Goal: Task Accomplishment & Management: Manage account settings

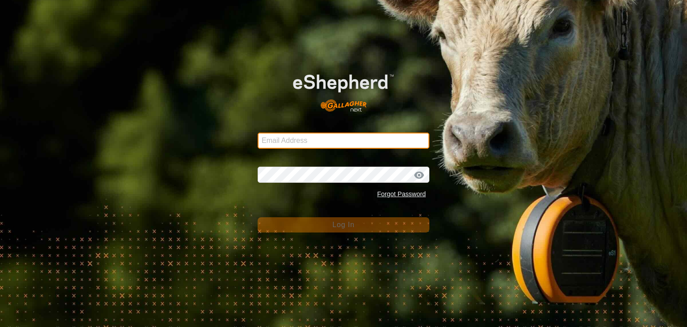
type input "[EMAIL_ADDRESS][DOMAIN_NAME]"
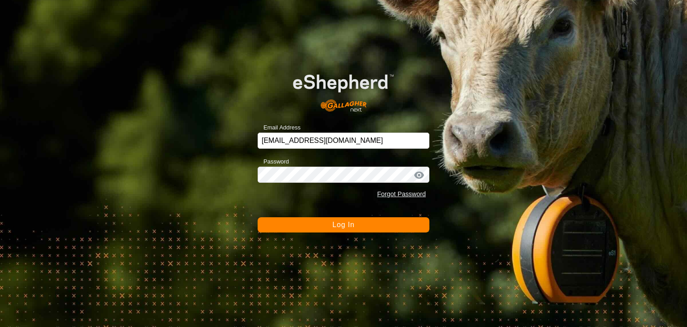
click at [277, 225] on button "Log In" at bounding box center [344, 224] width 172 height 15
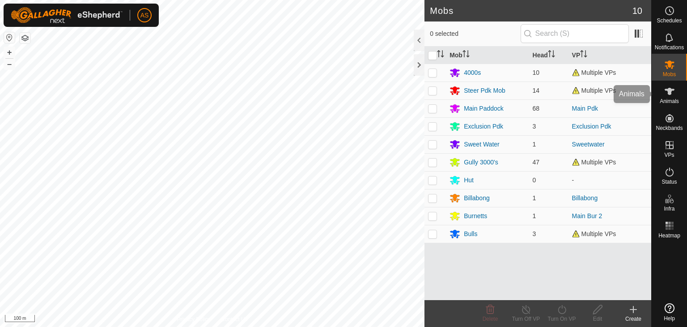
click at [677, 89] on es-animals-svg-icon at bounding box center [670, 91] width 16 height 14
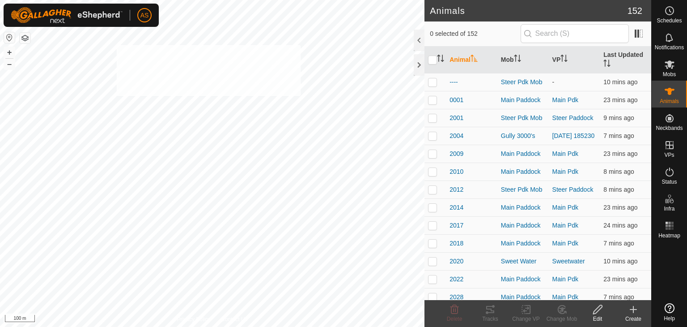
checkbox input "true"
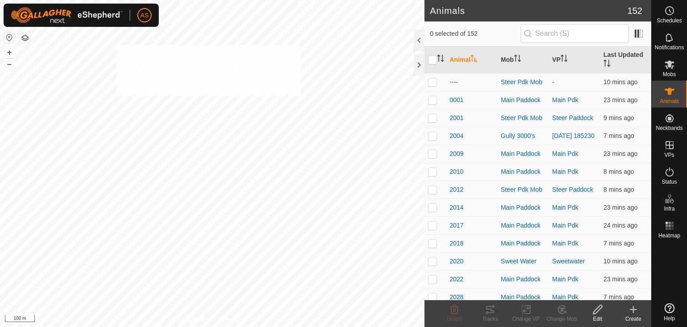
checkbox input "true"
click at [526, 308] on icon at bounding box center [526, 309] width 11 height 11
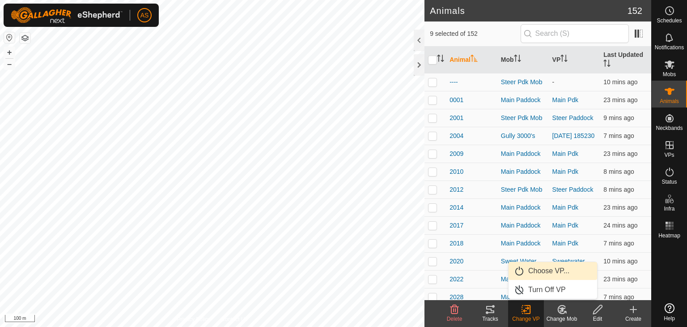
click at [533, 273] on link "Choose VP..." at bounding box center [553, 271] width 89 height 18
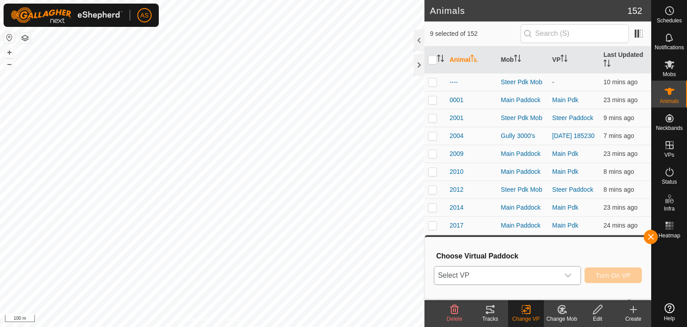
click at [468, 275] on span "Select VP" at bounding box center [496, 275] width 125 height 18
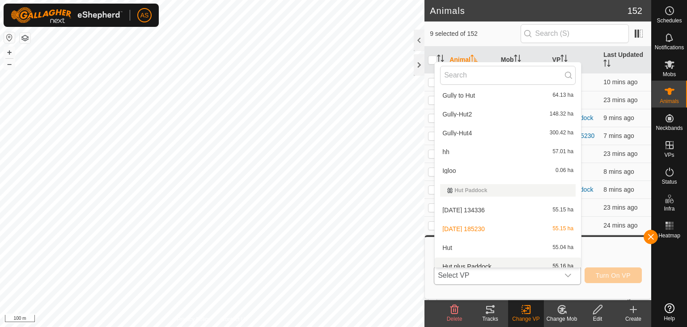
scroll to position [321, 0]
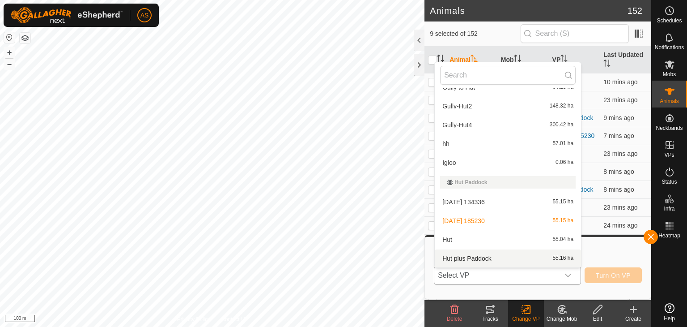
click at [462, 256] on li "Hut plus Paddock 55.16 ha" at bounding box center [508, 258] width 146 height 18
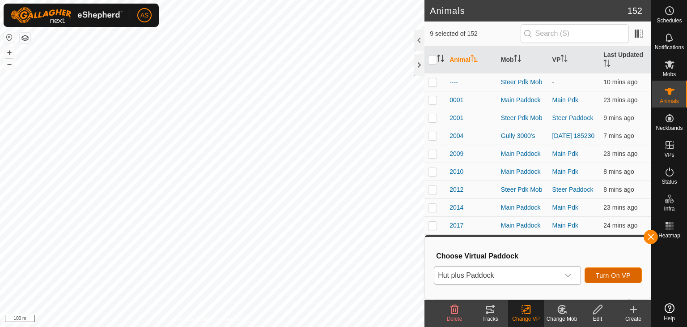
click at [607, 276] on span "Turn On VP" at bounding box center [613, 275] width 35 height 7
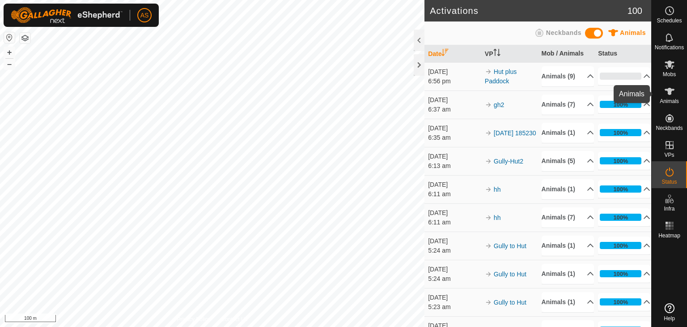
click at [668, 93] on icon at bounding box center [669, 91] width 11 height 11
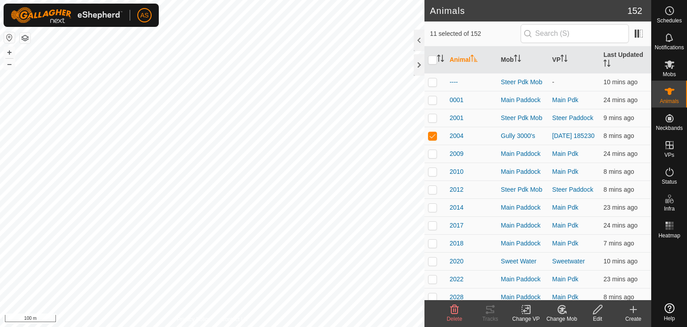
checkbox input "true"
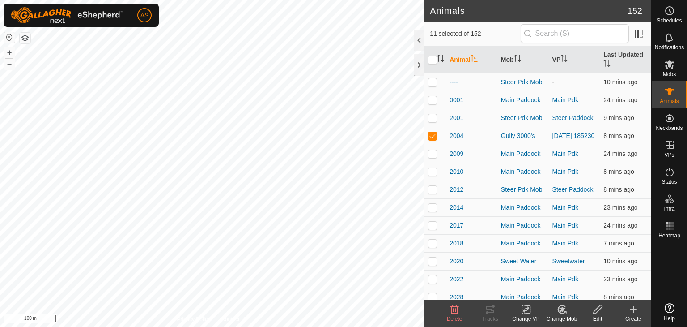
checkbox input "true"
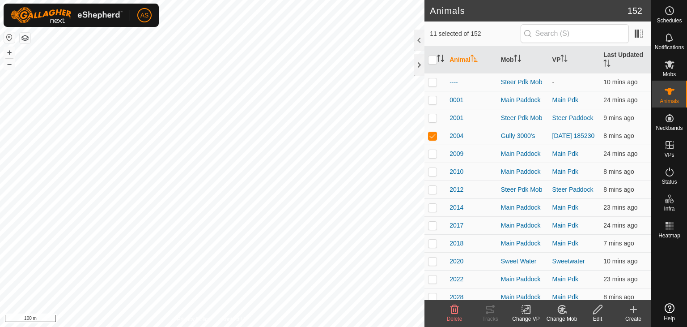
checkbox input "true"
click at [442, 60] on icon "Activate to sort" at bounding box center [442, 61] width 3 height 2
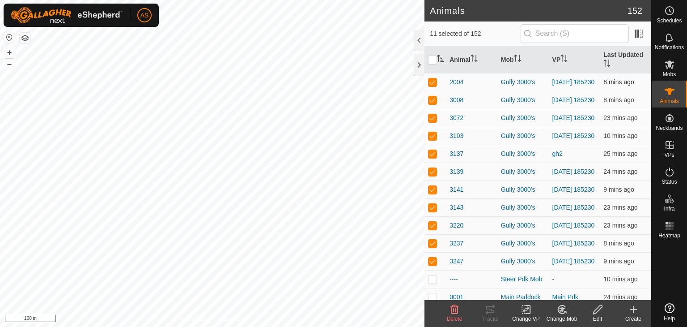
click at [433, 81] on p-checkbox at bounding box center [432, 81] width 9 height 7
checkbox input "false"
click at [432, 100] on p-checkbox at bounding box center [432, 99] width 9 height 7
checkbox input "false"
click at [430, 118] on p-checkbox at bounding box center [432, 117] width 9 height 7
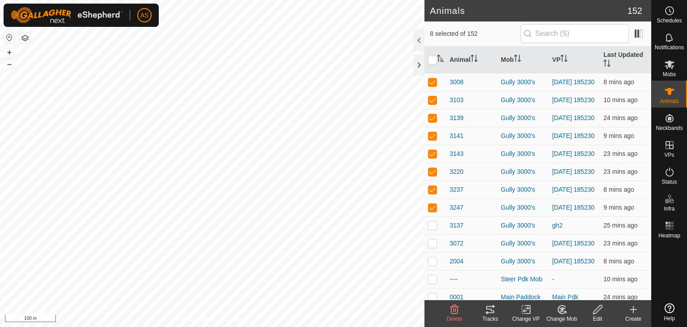
checkbox input "false"
click at [247, 152] on div "3072 1023536677 Gully 3000's 2025-08-09 185230 + – ⇧ i 100 m" at bounding box center [212, 163] width 425 height 327
checkbox input "true"
click at [259, 149] on div "3137 0614714586 Gully 3000's gh2 + – ⇧ i 100 m" at bounding box center [212, 163] width 425 height 327
checkbox input "true"
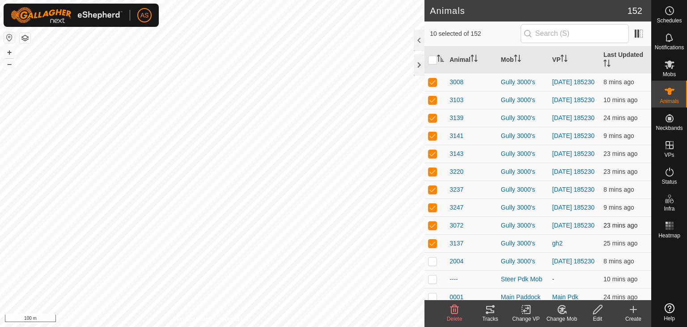
click at [432, 229] on p-checkbox at bounding box center [432, 224] width 9 height 7
checkbox input "false"
click at [433, 216] on td at bounding box center [435, 207] width 21 height 18
checkbox input "false"
click at [433, 82] on p-checkbox at bounding box center [432, 81] width 9 height 7
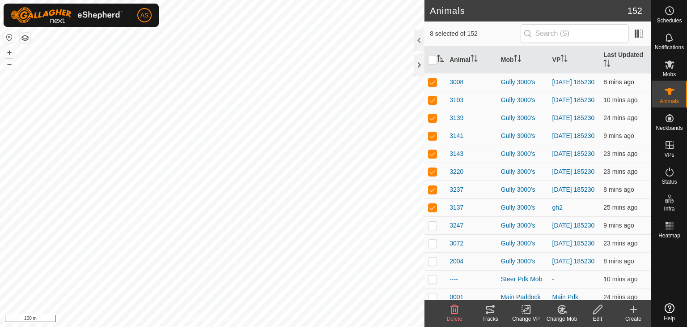
checkbox input "false"
click at [433, 82] on p-checkbox at bounding box center [432, 81] width 9 height 7
checkbox input "false"
click at [433, 82] on p-checkbox at bounding box center [432, 81] width 9 height 7
checkbox input "false"
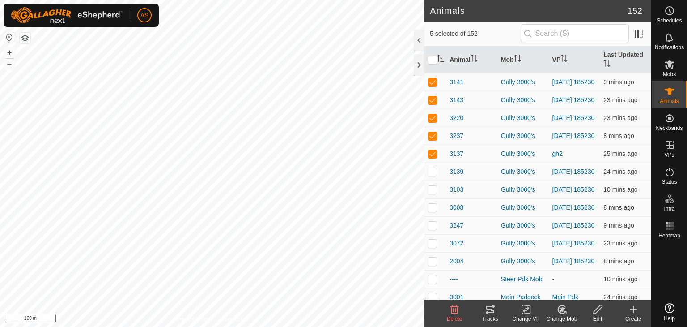
click at [433, 82] on p-checkbox at bounding box center [432, 81] width 9 height 7
checkbox input "false"
click at [433, 82] on p-checkbox at bounding box center [432, 81] width 9 height 7
checkbox input "false"
click at [433, 82] on p-checkbox at bounding box center [432, 81] width 9 height 7
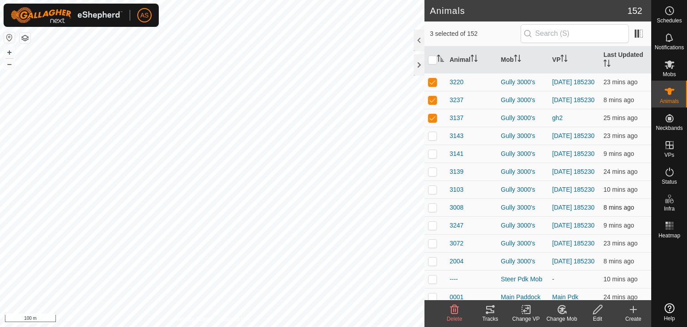
checkbox input "false"
click at [433, 82] on p-checkbox at bounding box center [432, 81] width 9 height 7
checkbox input "false"
click at [523, 309] on icon at bounding box center [526, 309] width 11 height 11
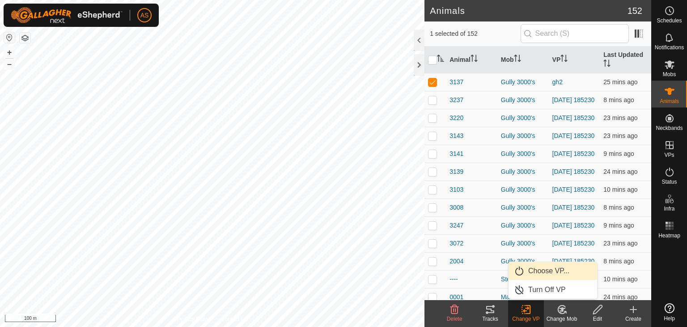
click at [535, 268] on link "Choose VP..." at bounding box center [553, 271] width 89 height 18
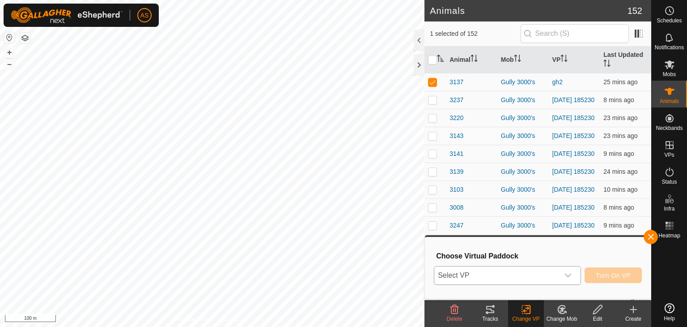
click at [571, 273] on icon "dropdown trigger" at bounding box center [568, 275] width 7 height 7
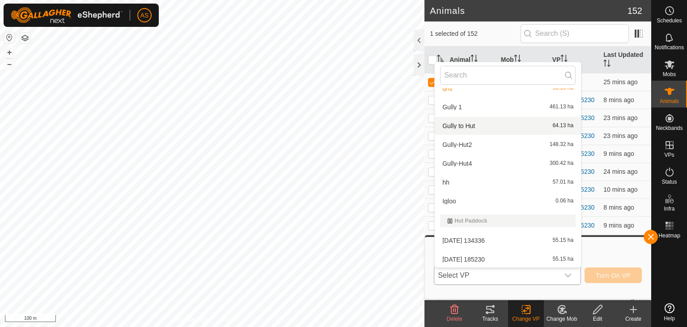
scroll to position [313, 0]
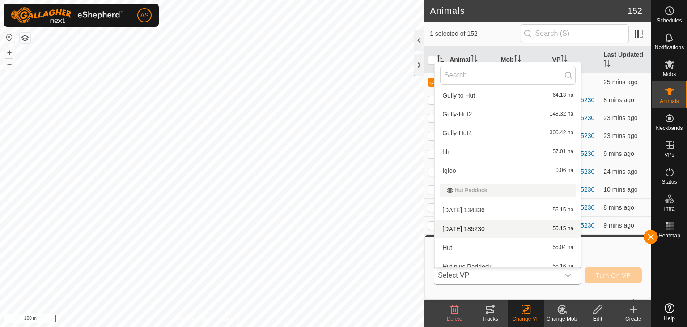
click at [480, 229] on li "2025-08-09 185230 55.15 ha" at bounding box center [508, 229] width 146 height 18
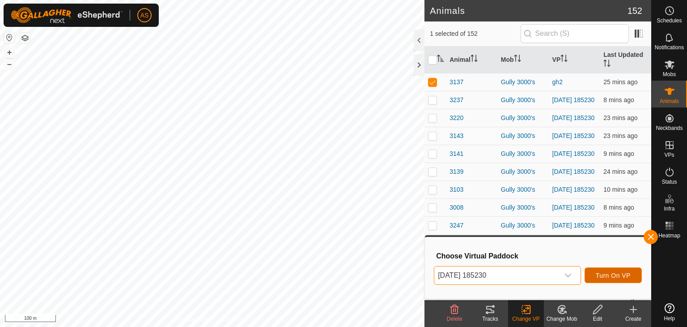
click at [607, 276] on span "Turn On VP" at bounding box center [613, 275] width 35 height 7
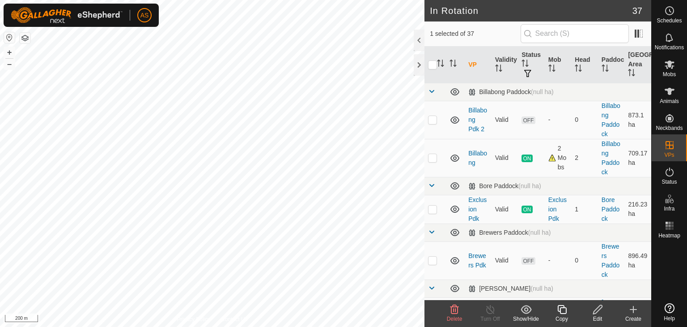
click at [598, 309] on icon at bounding box center [597, 309] width 11 height 11
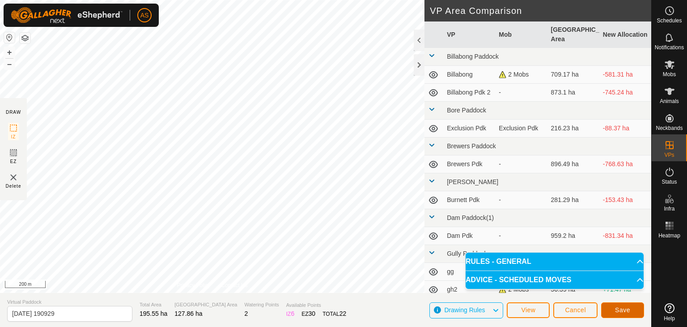
click at [618, 308] on span "Save" at bounding box center [622, 309] width 15 height 7
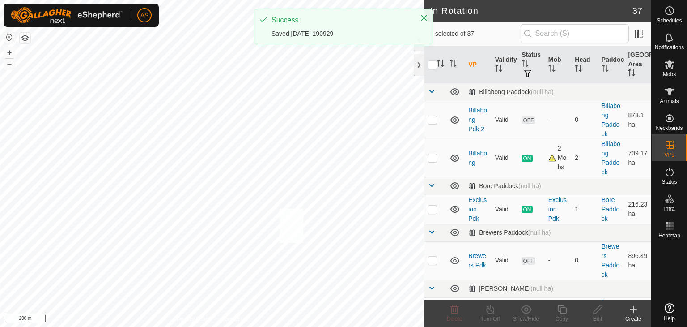
checkbox input "true"
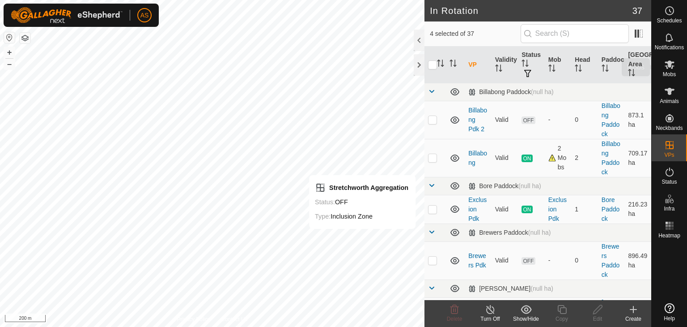
click at [669, 68] on icon at bounding box center [669, 64] width 11 height 11
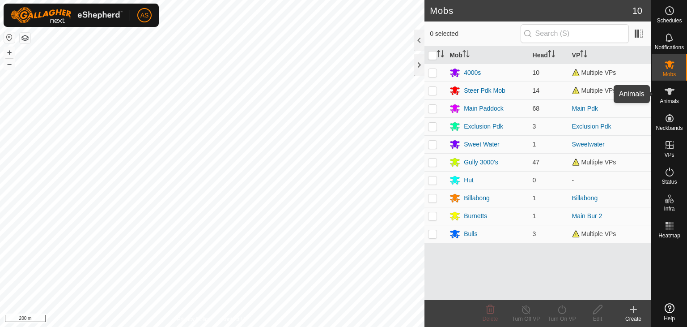
click at [666, 90] on icon at bounding box center [669, 91] width 11 height 11
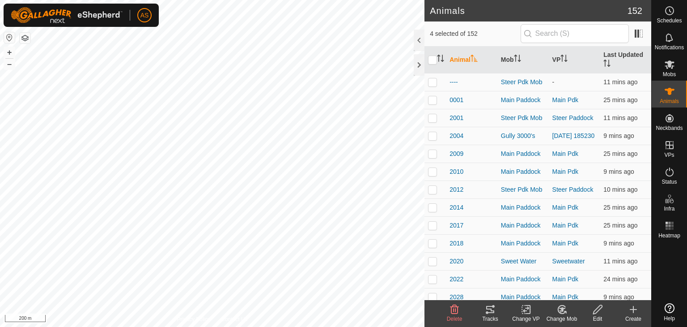
checkbox input "true"
click at [524, 308] on icon at bounding box center [526, 309] width 11 height 11
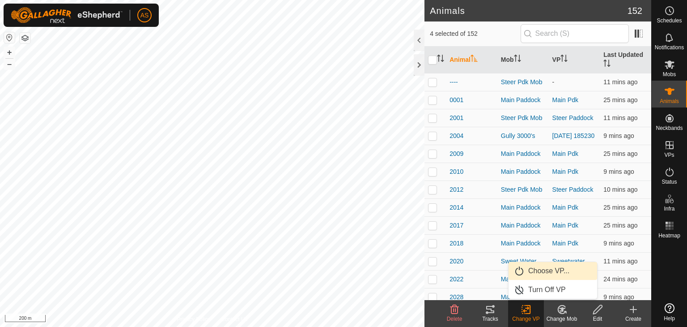
click at [535, 272] on link "Choose VP..." at bounding box center [553, 271] width 89 height 18
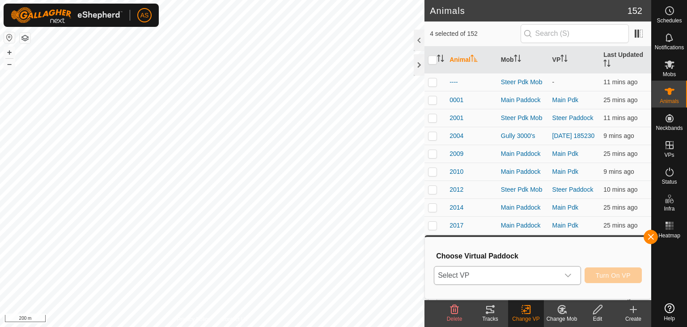
click at [500, 276] on span "Select VP" at bounding box center [496, 275] width 125 height 18
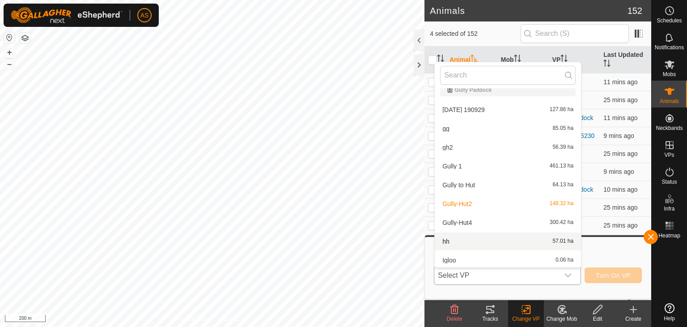
scroll to position [226, 0]
click at [448, 108] on li "2025-08-09 190929 127.86 ha" at bounding box center [508, 108] width 146 height 18
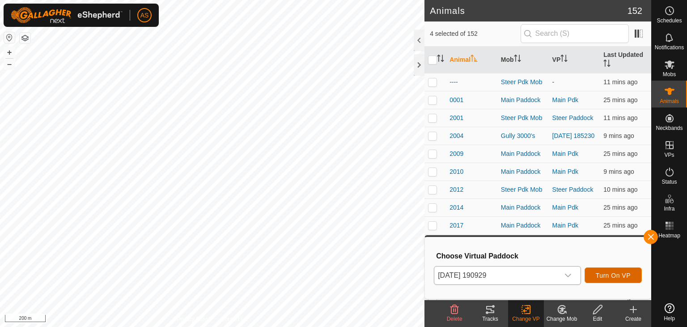
click at [606, 272] on span "Turn On VP" at bounding box center [613, 275] width 35 height 7
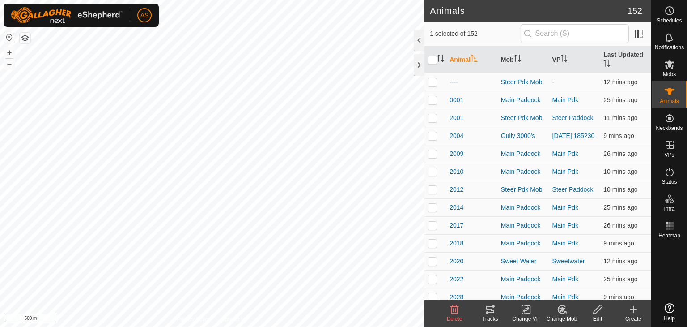
click at [526, 309] on icon at bounding box center [526, 309] width 11 height 11
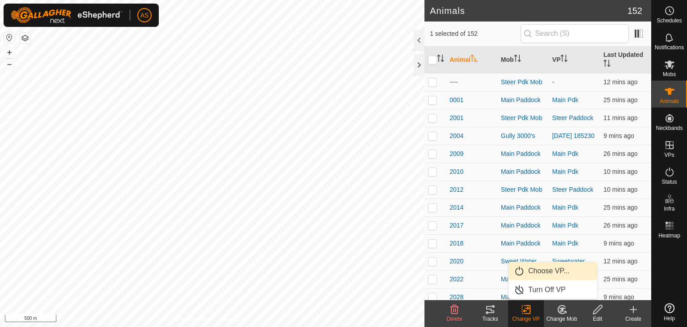
click at [536, 273] on link "Choose VP..." at bounding box center [553, 271] width 89 height 18
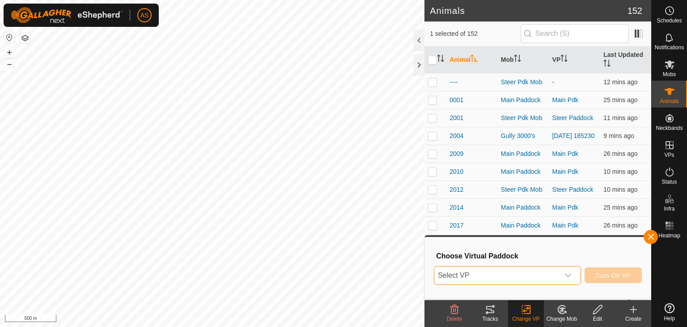
click at [476, 270] on span "Select VP" at bounding box center [496, 275] width 125 height 18
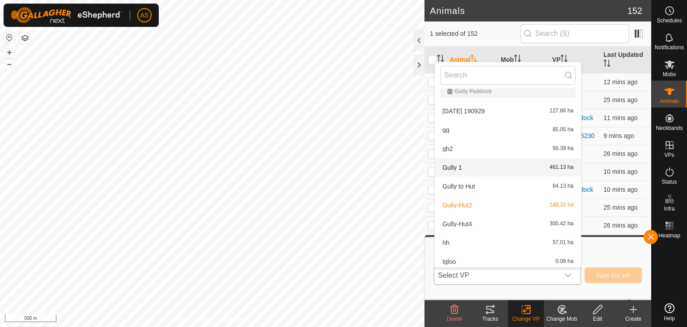
scroll to position [224, 0]
click at [450, 163] on li "Gully 1 461.13 ha" at bounding box center [508, 166] width 146 height 18
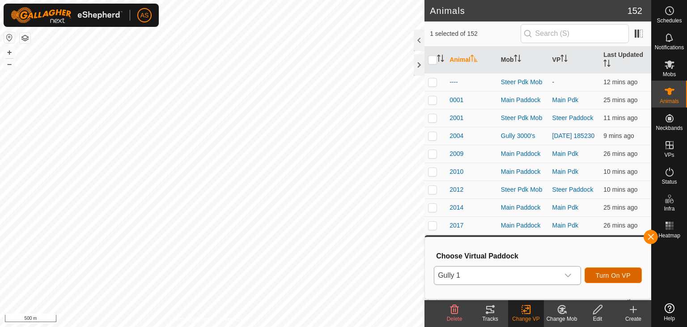
click at [604, 274] on span "Turn On VP" at bounding box center [613, 275] width 35 height 7
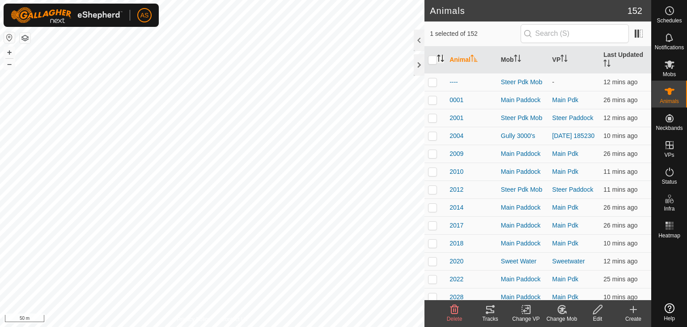
click at [441, 57] on icon "Activate to sort" at bounding box center [440, 58] width 7 height 7
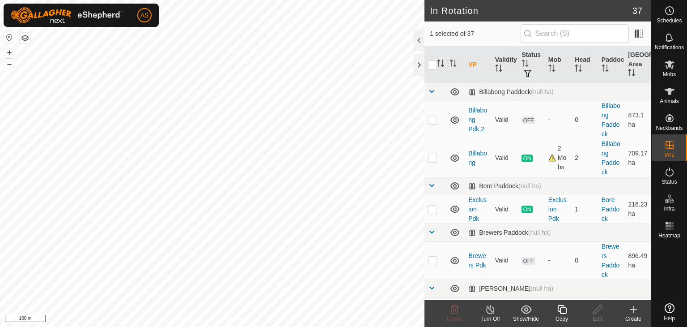
checkbox input "false"
checkbox input "true"
checkbox input "false"
drag, startPoint x: 439, startPoint y: 65, endPoint x: 443, endPoint y: 67, distance: 5.2
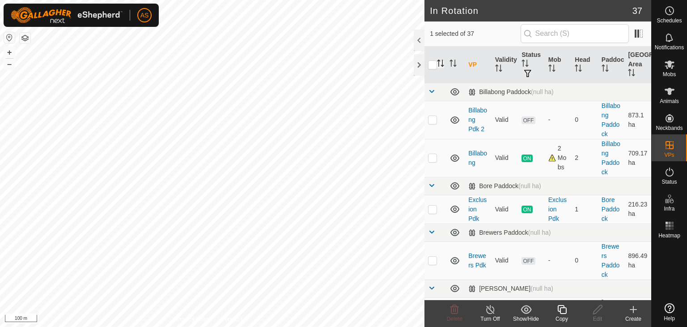
click at [440, 65] on icon "Activate to sort" at bounding box center [440, 63] width 7 height 7
click at [453, 64] on icon "Activate to sort" at bounding box center [453, 63] width 7 height 7
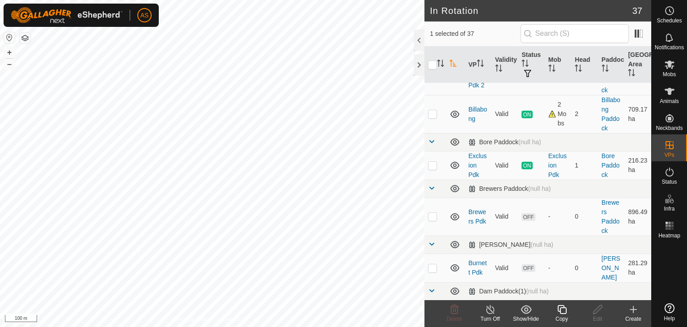
scroll to position [45, 0]
click at [484, 62] on icon "Activate to sort" at bounding box center [480, 63] width 7 height 7
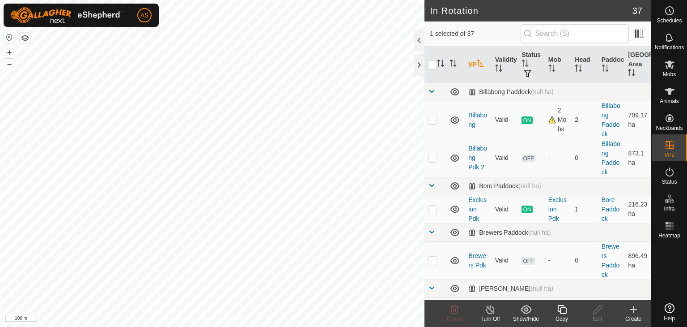
click at [481, 63] on icon "Activate to sort" at bounding box center [480, 63] width 7 height 7
click at [440, 65] on icon "Activate to sort" at bounding box center [440, 63] width 7 height 7
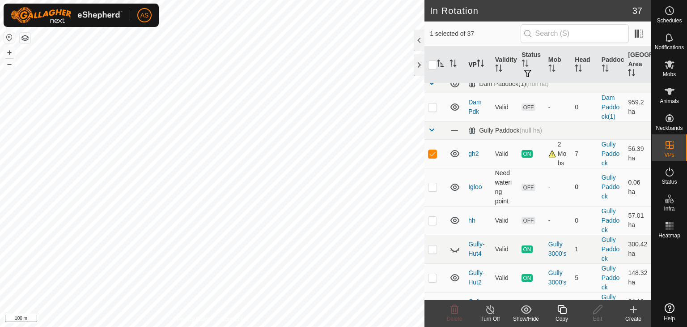
scroll to position [313, 0]
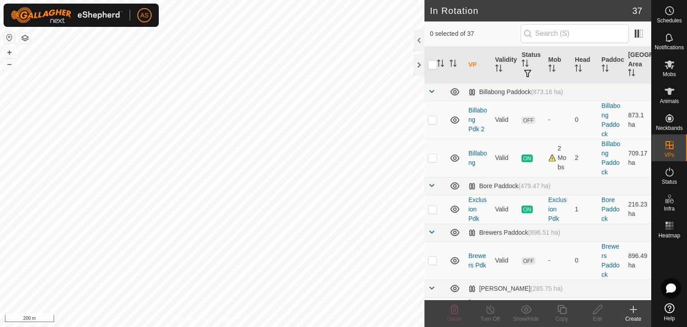
checkbox input "true"
checkbox input "false"
checkbox input "true"
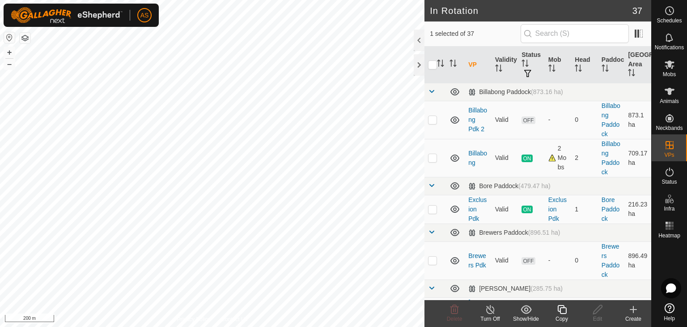
checkbox input "true"
checkbox input "false"
click at [597, 310] on icon at bounding box center [597, 309] width 11 height 11
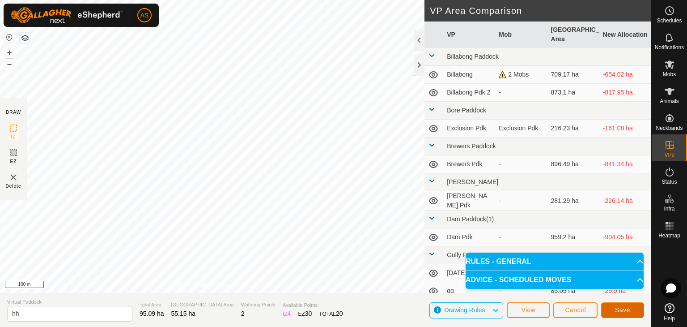
click at [628, 309] on span "Save" at bounding box center [622, 309] width 15 height 7
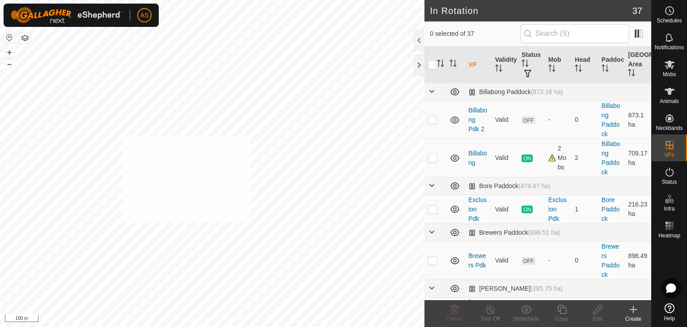
checkbox input "true"
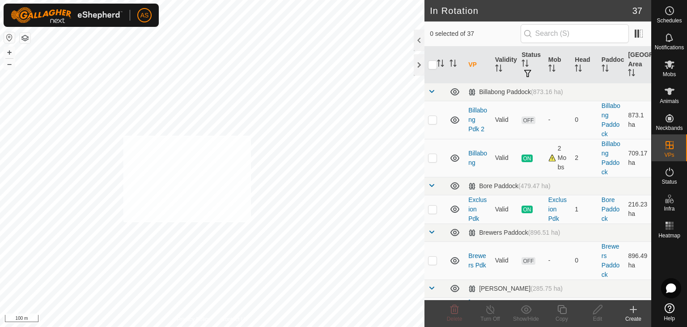
checkbox input "true"
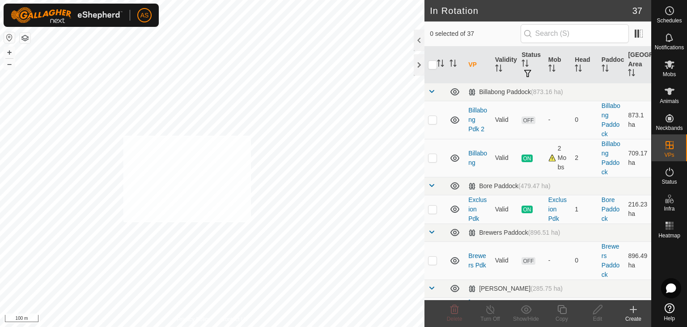
checkbox input "true"
click at [668, 97] on es-animals-svg-icon at bounding box center [670, 91] width 16 height 14
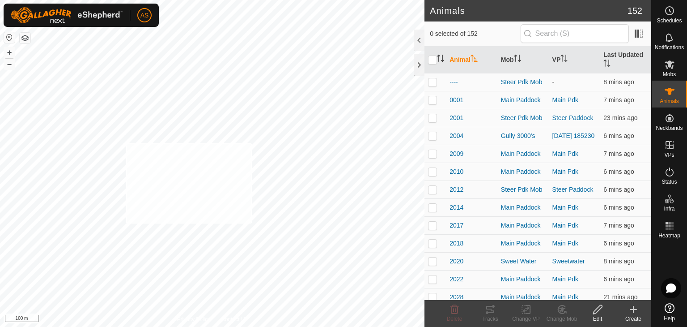
checkbox input "true"
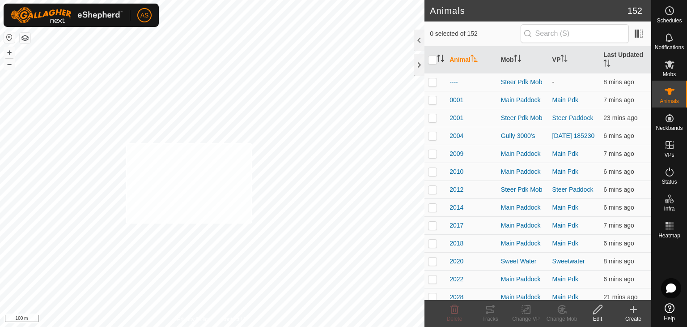
checkbox input "true"
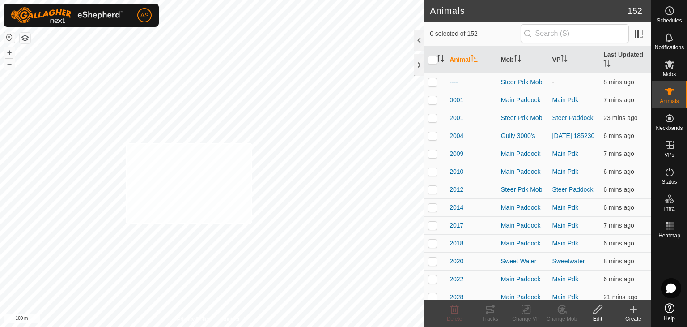
checkbox input "true"
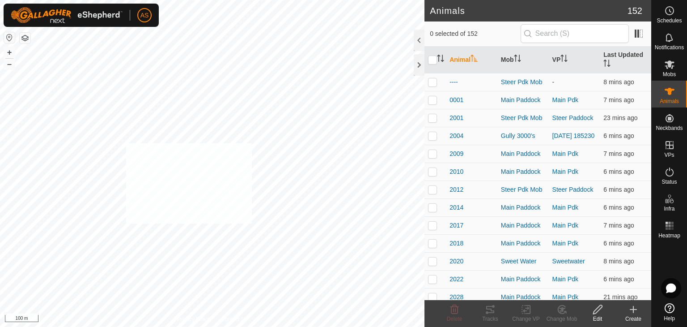
checkbox input "true"
click at [525, 312] on icon at bounding box center [526, 309] width 11 height 11
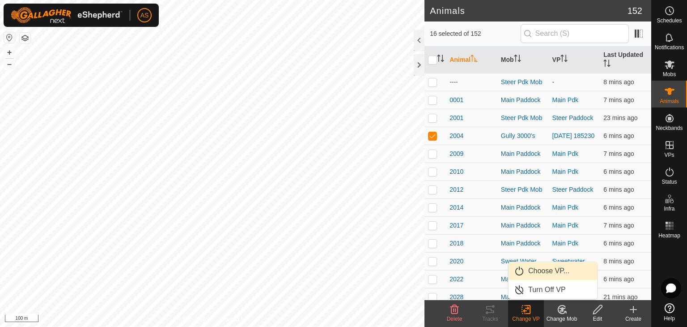
click at [532, 272] on link "Choose VP..." at bounding box center [553, 271] width 89 height 18
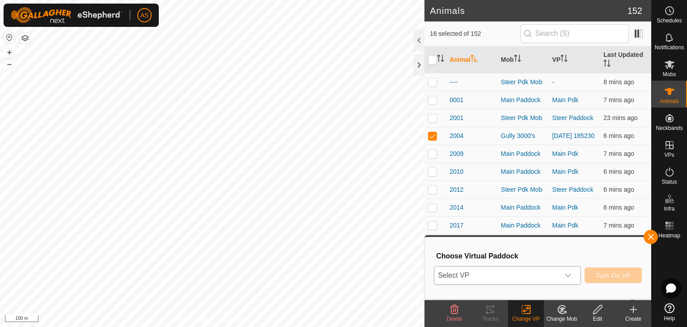
click at [490, 277] on span "Select VP" at bounding box center [496, 275] width 125 height 18
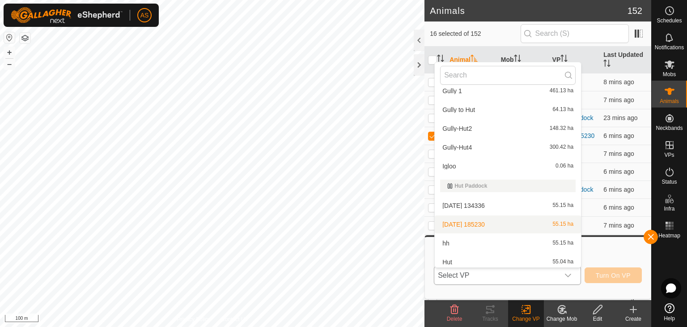
scroll to position [313, 0]
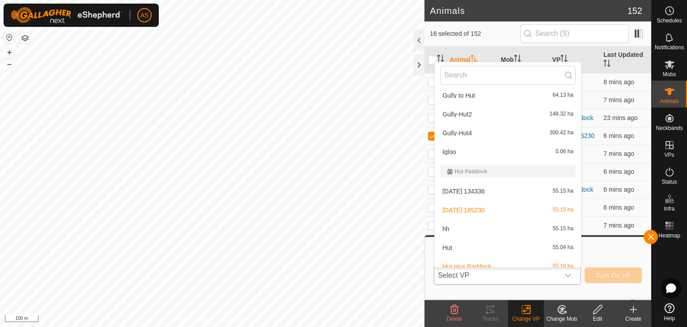
click at [461, 229] on li "hh 55.15 ha" at bounding box center [508, 229] width 146 height 18
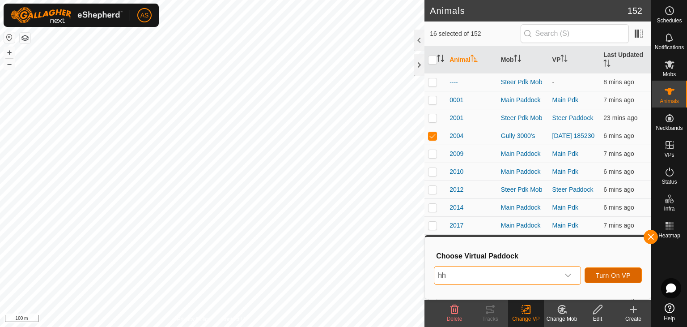
click at [601, 275] on span "Turn On VP" at bounding box center [613, 275] width 35 height 7
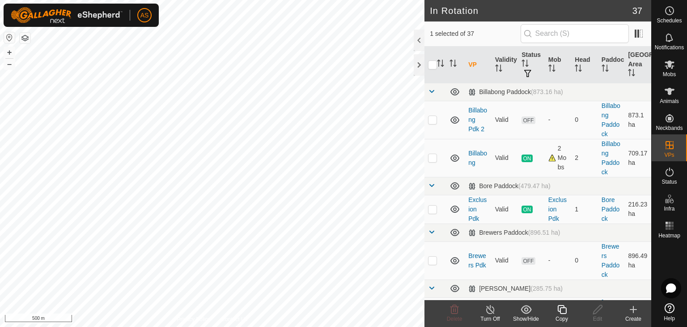
checkbox input "true"
checkbox input "false"
checkbox input "true"
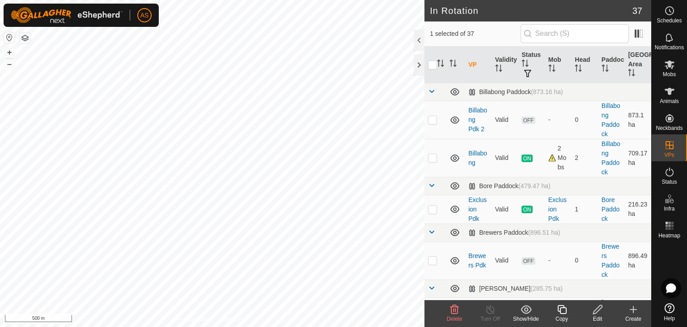
click at [597, 311] on icon at bounding box center [597, 309] width 11 height 11
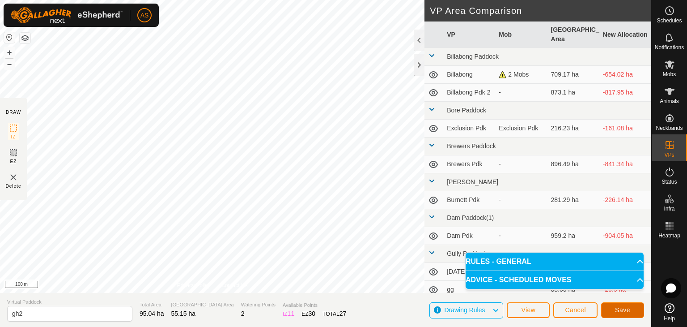
click at [619, 308] on span "Save" at bounding box center [622, 309] width 15 height 7
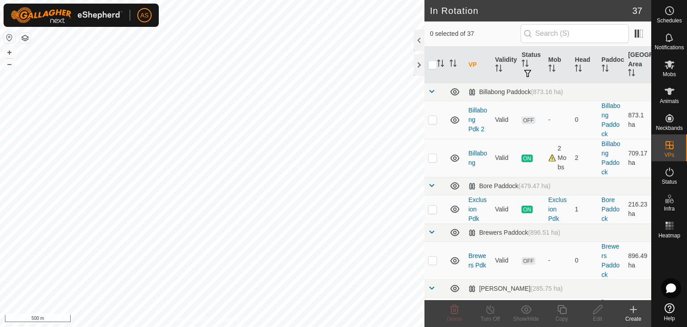
checkbox input "true"
checkbox input "false"
checkbox input "true"
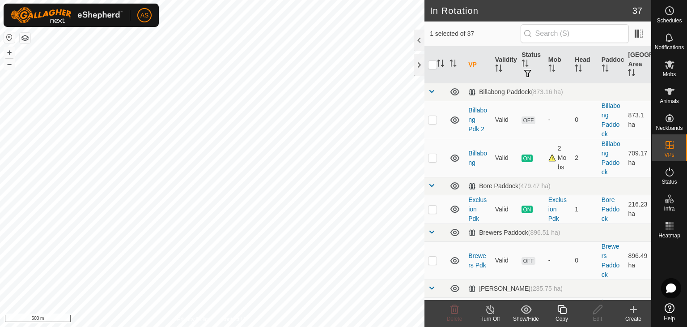
checkbox input "true"
checkbox input "false"
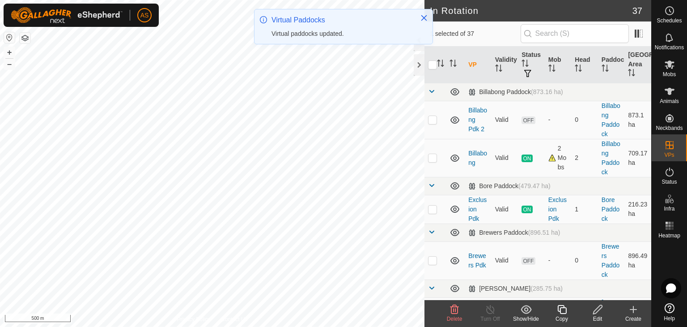
click at [597, 311] on icon at bounding box center [597, 309] width 9 height 9
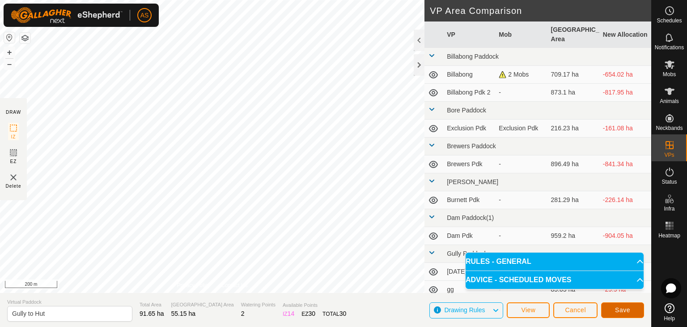
click at [627, 313] on button "Save" at bounding box center [622, 310] width 43 height 16
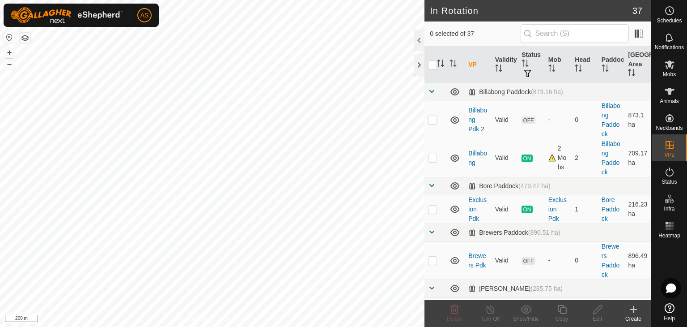
checkbox input "true"
checkbox input "false"
checkbox input "true"
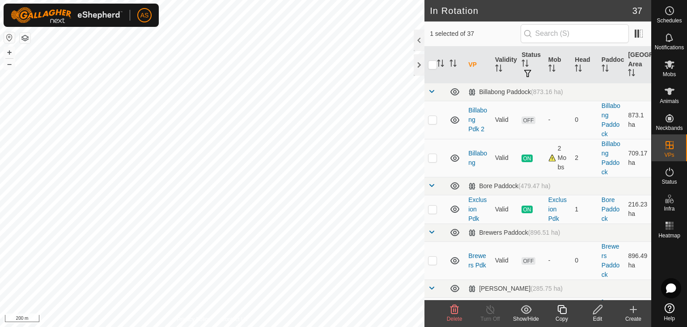
click at [595, 308] on icon at bounding box center [597, 309] width 11 height 11
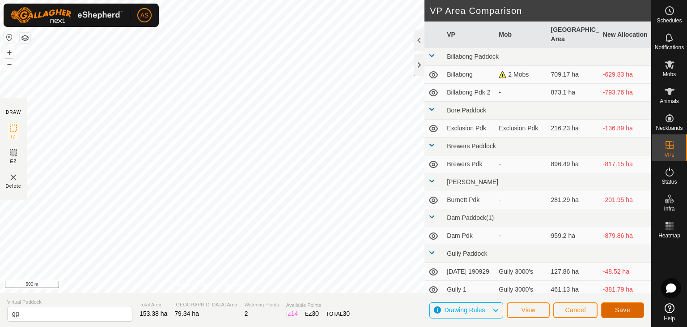
click at [622, 313] on span "Save" at bounding box center [622, 309] width 15 height 7
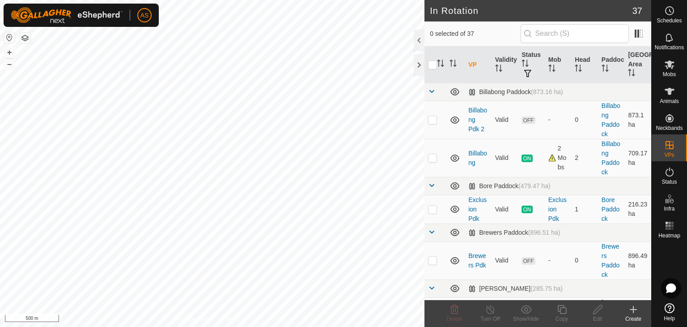
checkbox input "true"
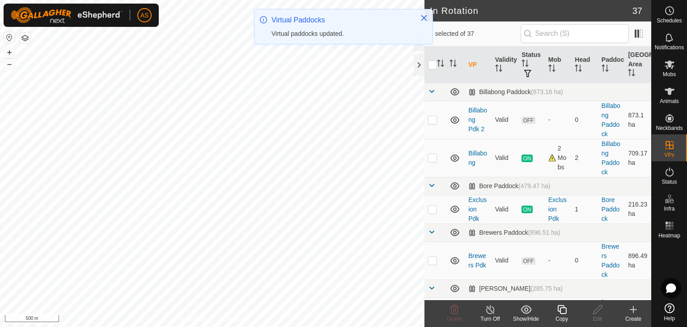
checkbox input "false"
checkbox input "true"
click at [600, 310] on icon at bounding box center [597, 309] width 11 height 11
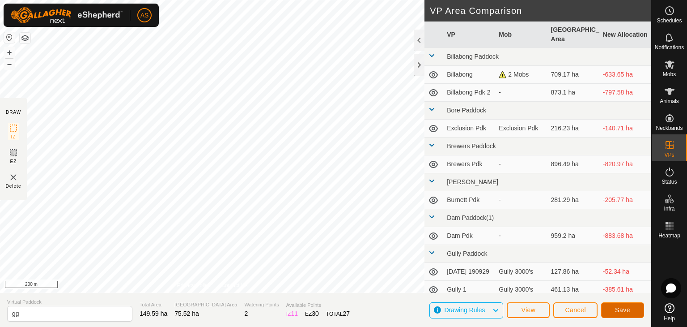
click at [619, 305] on button "Save" at bounding box center [622, 310] width 43 height 16
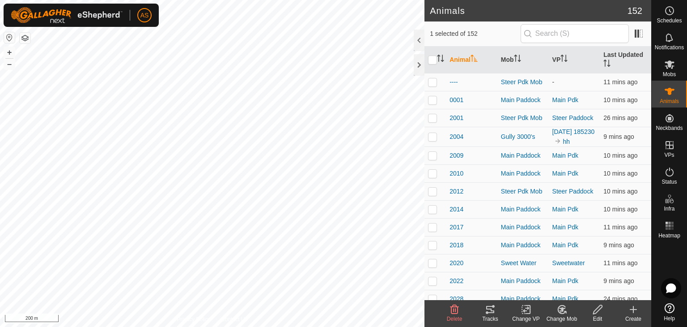
click at [488, 312] on icon at bounding box center [490, 309] width 11 height 11
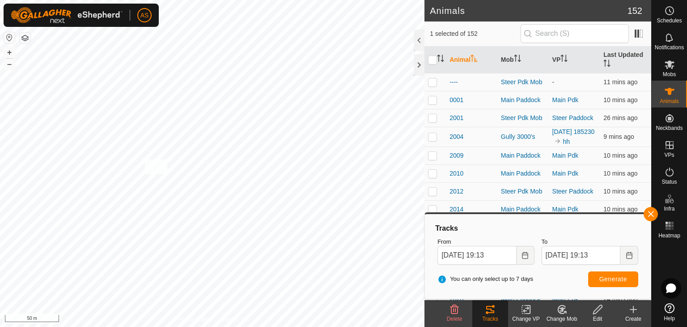
checkbox input "true"
click at [165, 188] on div "4018 0445169014 4000s Hut plus Paddock + – ⇧ i 50 m" at bounding box center [212, 163] width 425 height 327
checkbox input "false"
click at [617, 285] on button "Generate" at bounding box center [613, 279] width 50 height 16
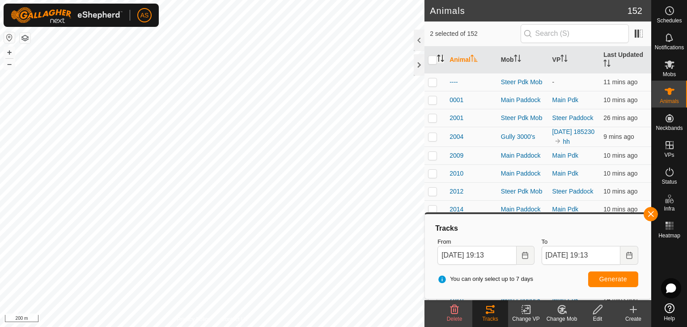
click at [441, 58] on icon "Activate to sort" at bounding box center [440, 58] width 7 height 7
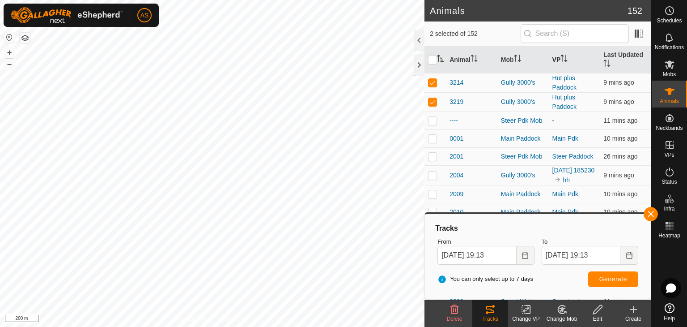
click at [562, 58] on icon "Activate to sort" at bounding box center [562, 58] width 1 height 7
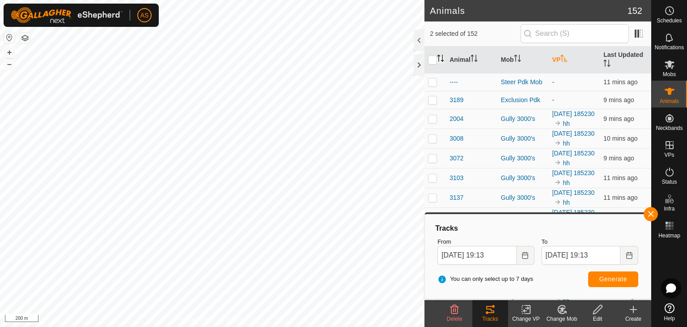
click at [555, 56] on th "VP" at bounding box center [574, 60] width 51 height 27
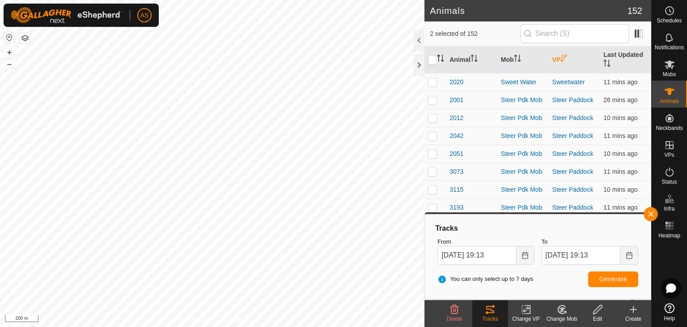
click at [555, 56] on th "VP" at bounding box center [574, 60] width 51 height 27
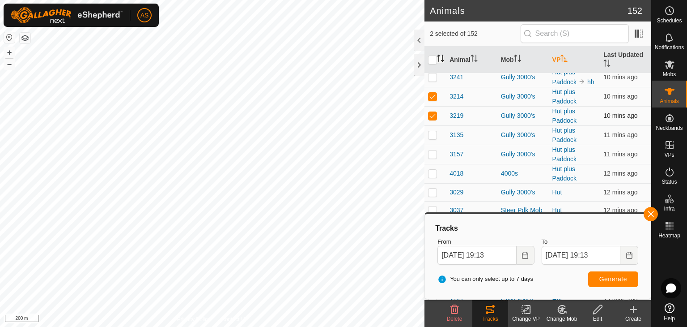
scroll to position [537, 0]
click at [436, 137] on p-checkbox at bounding box center [432, 133] width 9 height 7
checkbox input "true"
click at [432, 156] on p-checkbox at bounding box center [432, 152] width 9 height 7
checkbox input "true"
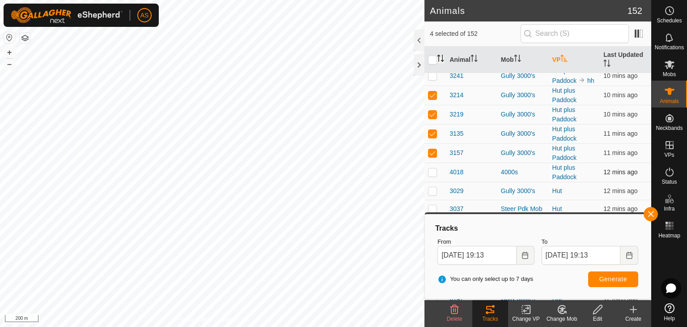
click at [434, 175] on p-checkbox at bounding box center [432, 171] width 9 height 7
checkbox input "true"
click at [653, 214] on button "button" at bounding box center [651, 214] width 14 height 14
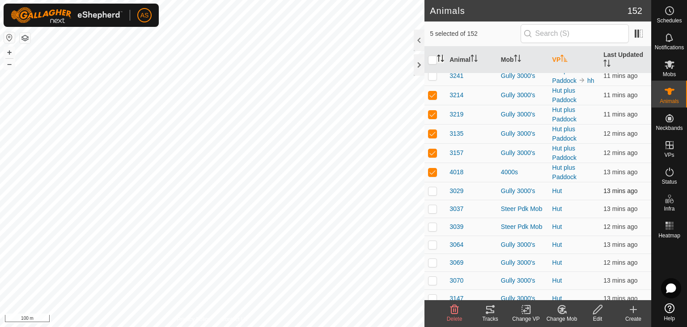
checkbox input "false"
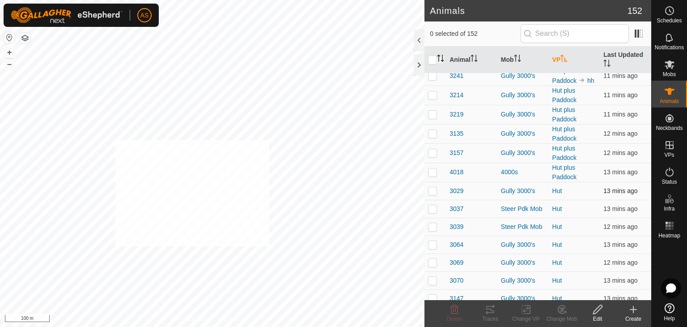
checkbox input "true"
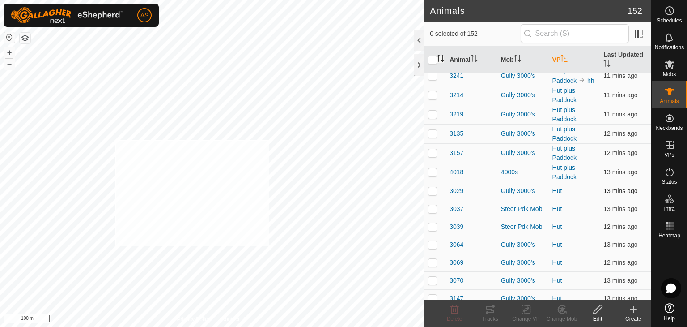
checkbox input "true"
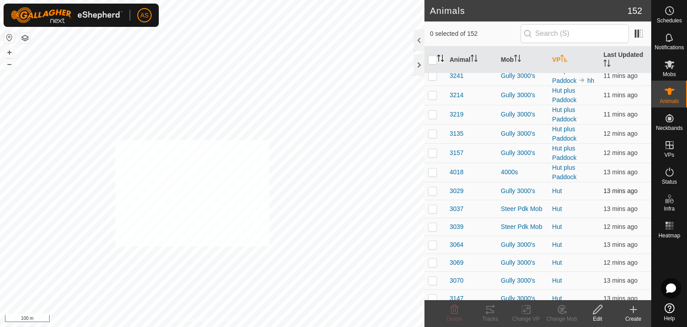
checkbox input "true"
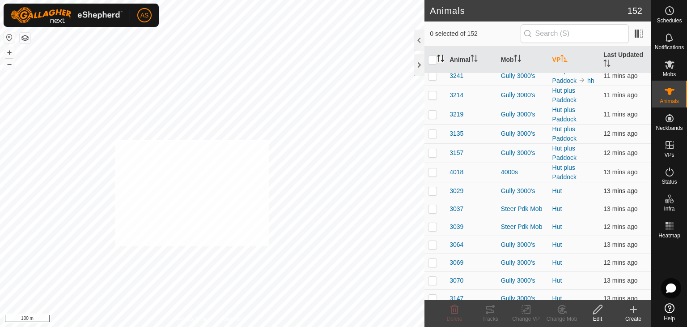
checkbox input "true"
click at [443, 62] on p-sorticon "Activate to sort" at bounding box center [440, 59] width 7 height 7
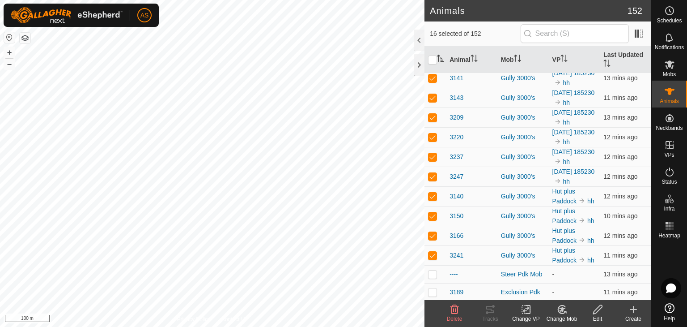
scroll to position [179, 0]
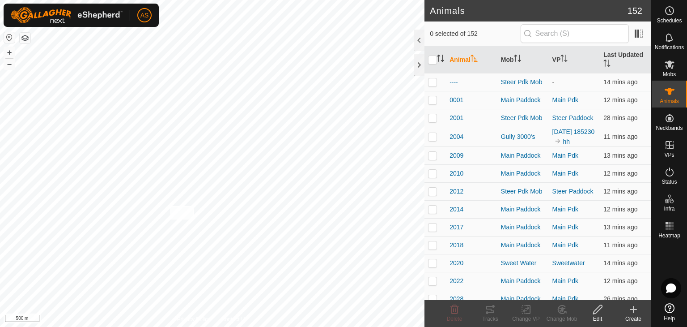
checkbox input "true"
click at [193, 220] on div "3232 0609280188 Gully 3000's [DATE] 190929 + – ⇧ i 500 m" at bounding box center [212, 163] width 425 height 327
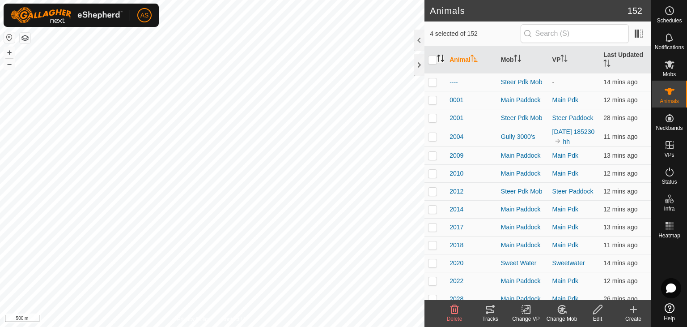
click at [441, 61] on icon "Activate to sort" at bounding box center [440, 58] width 7 height 7
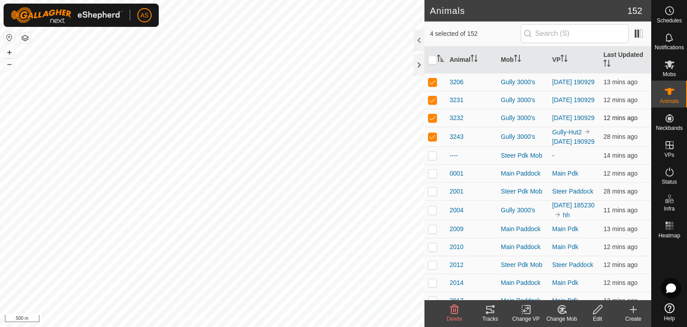
click at [433, 121] on p-checkbox at bounding box center [432, 117] width 9 height 7
checkbox input "false"
click at [433, 101] on p-checkbox at bounding box center [432, 99] width 9 height 7
checkbox input "false"
drag, startPoint x: 433, startPoint y: 100, endPoint x: 430, endPoint y: 169, distance: 69.0
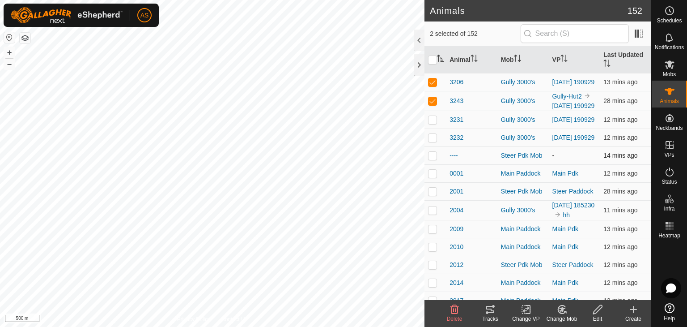
click at [439, 104] on td at bounding box center [435, 101] width 21 height 20
checkbox input "false"
click at [430, 82] on p-checkbox at bounding box center [432, 81] width 9 height 7
checkbox input "false"
click at [434, 104] on p-checkbox at bounding box center [432, 100] width 9 height 7
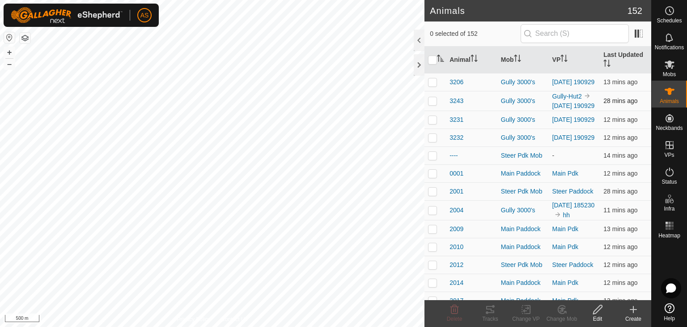
checkbox input "true"
checkbox input "false"
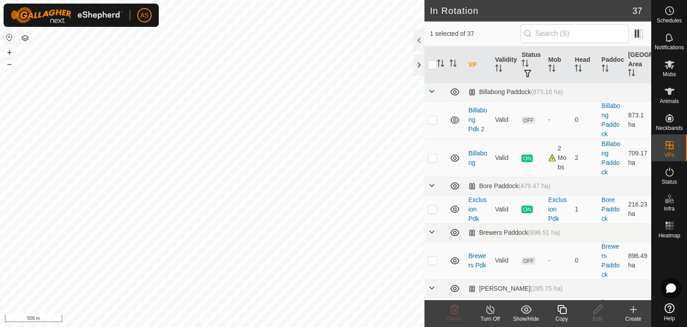
click at [565, 312] on icon at bounding box center [562, 309] width 9 height 9
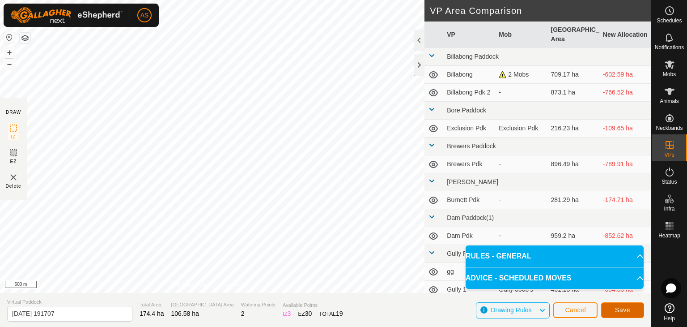
click at [615, 310] on span "Save" at bounding box center [622, 309] width 15 height 7
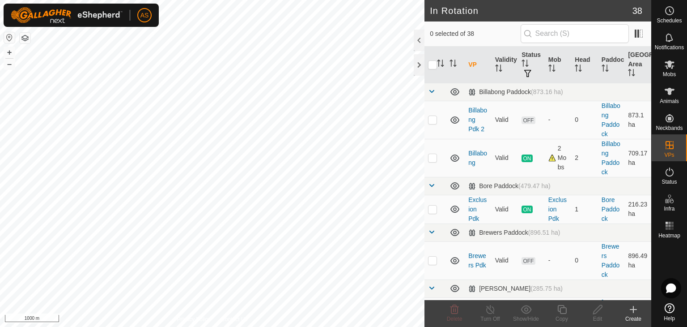
checkbox input "true"
checkbox input "false"
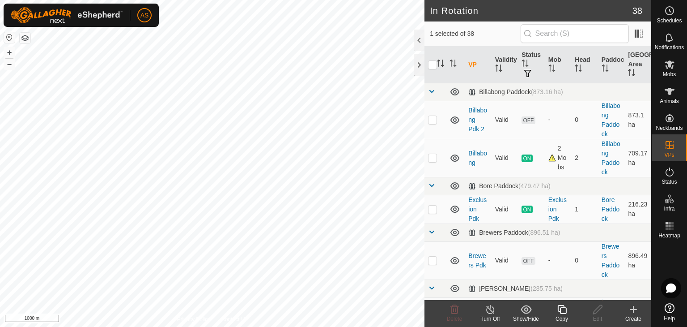
checkbox input "true"
click at [595, 314] on icon at bounding box center [597, 309] width 11 height 11
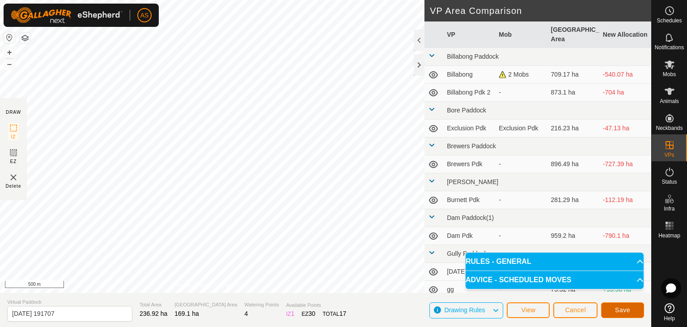
click at [632, 311] on button "Save" at bounding box center [622, 310] width 43 height 16
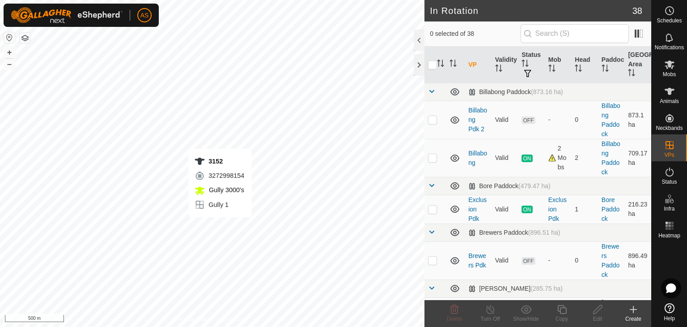
click at [220, 226] on div "3152 3272998154 Gully 3000's Gully 1 + – ⇧ i 500 m" at bounding box center [212, 163] width 425 height 327
click at [665, 98] on span "Animals" at bounding box center [669, 100] width 19 height 5
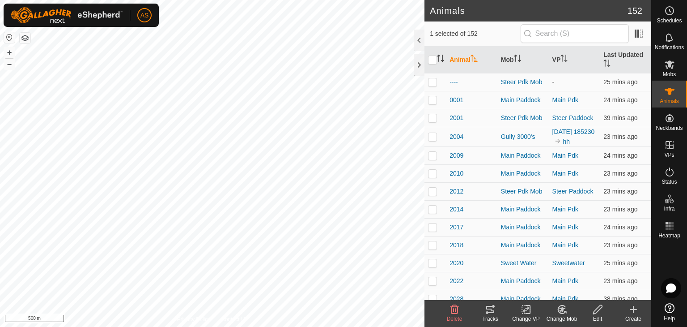
click at [528, 315] on div "Change VP" at bounding box center [526, 319] width 36 height 8
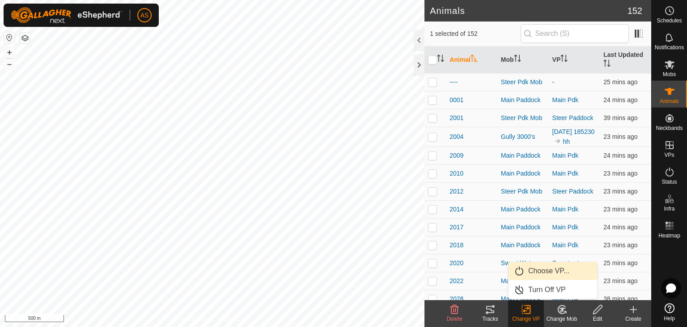
click at [535, 276] on link "Choose VP..." at bounding box center [553, 271] width 89 height 18
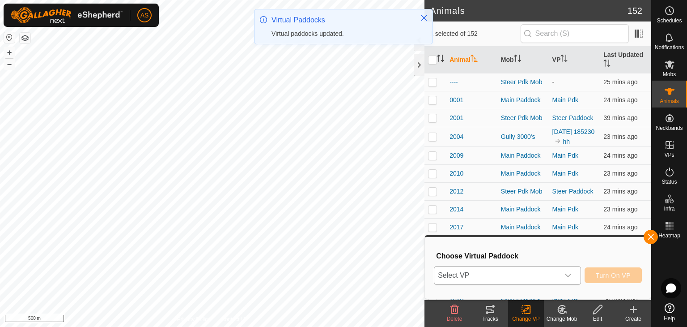
click at [483, 272] on span "Select VP" at bounding box center [496, 275] width 125 height 18
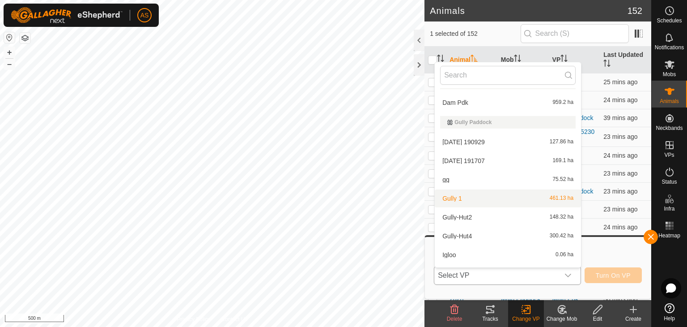
scroll to position [224, 0]
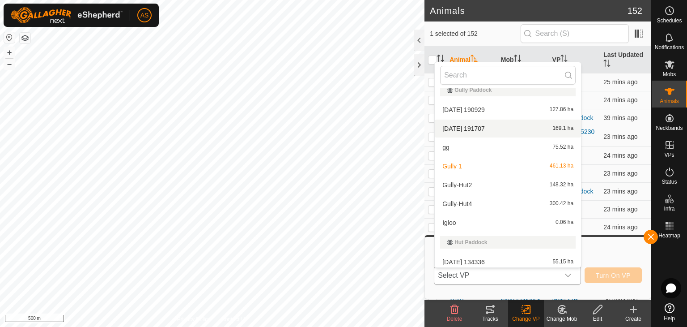
click at [462, 129] on li "2025-08-10 191707 169.1 ha" at bounding box center [508, 128] width 146 height 18
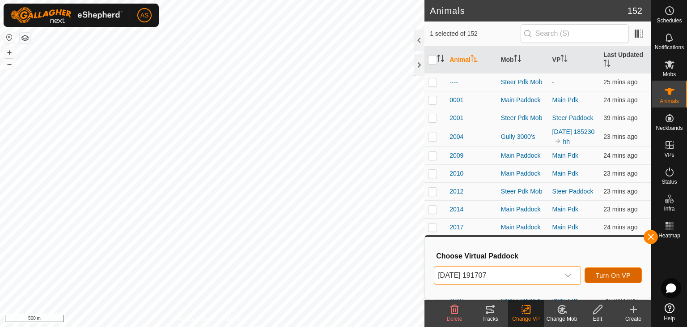
click at [603, 274] on span "Turn On VP" at bounding box center [613, 275] width 35 height 7
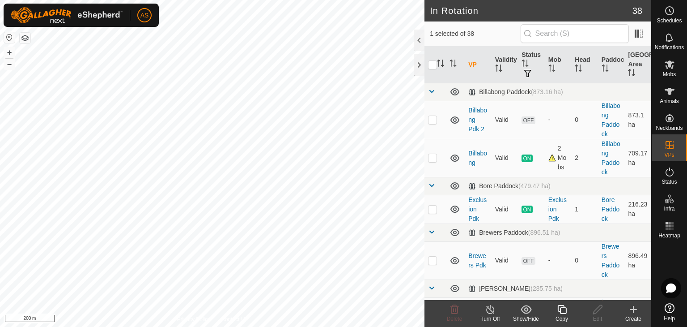
checkbox input "false"
checkbox input "true"
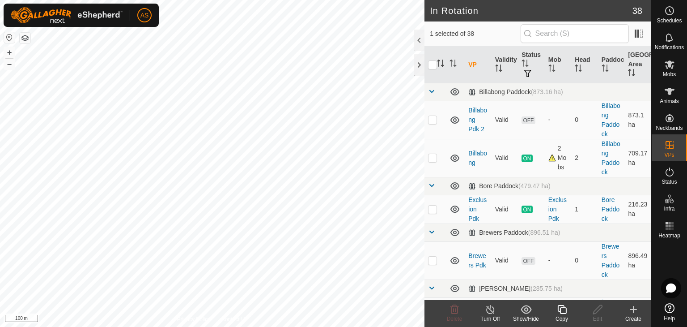
checkbox input "true"
checkbox input "false"
checkbox input "true"
checkbox input "false"
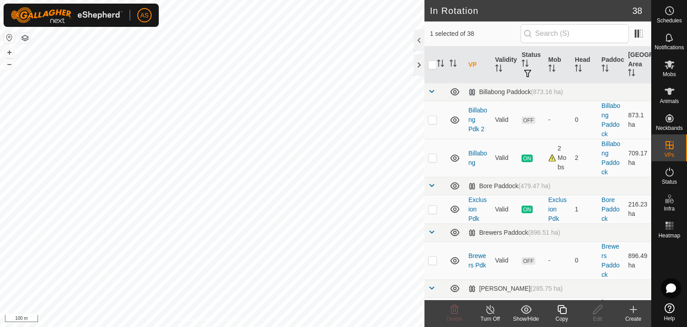
checkbox input "true"
checkbox input "false"
checkbox input "true"
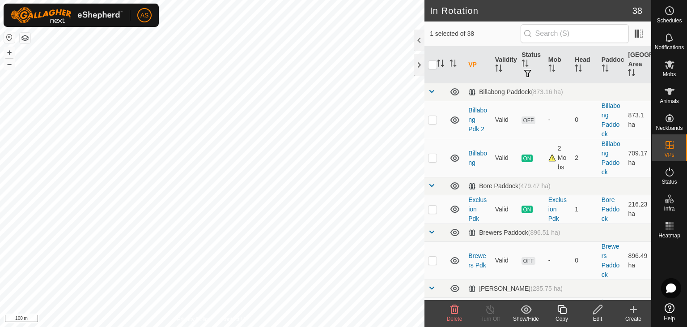
click at [594, 310] on icon at bounding box center [597, 309] width 11 height 11
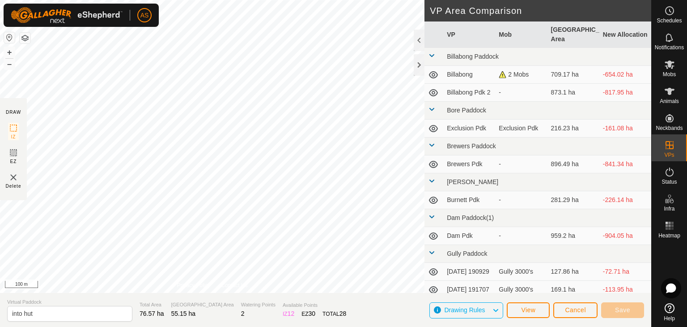
click at [251, 315] on div "DRAW IZ EZ Delete Privacy Policy Contact Us + – ⇧ i 100 m VP Area Comparison VP…" at bounding box center [325, 163] width 651 height 327
click at [619, 311] on span "Save" at bounding box center [622, 309] width 15 height 7
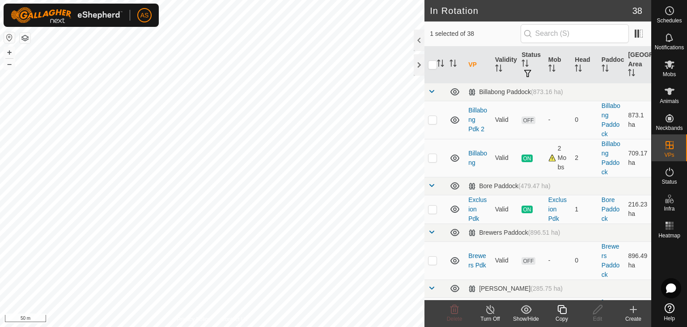
checkbox input "false"
checkbox input "true"
checkbox input "false"
checkbox input "true"
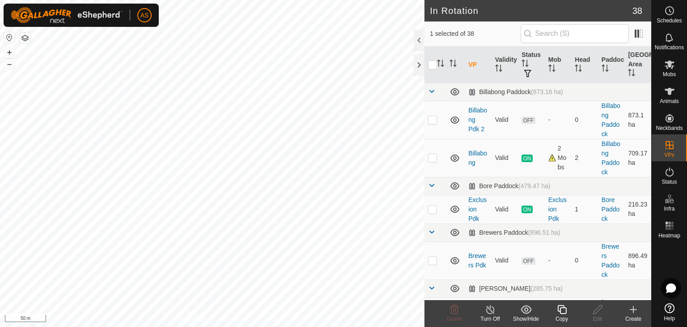
checkbox input "false"
checkbox input "true"
checkbox input "false"
checkbox input "true"
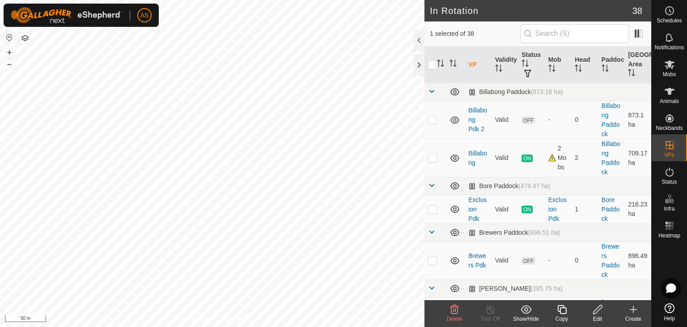
click at [596, 310] on icon at bounding box center [597, 309] width 11 height 11
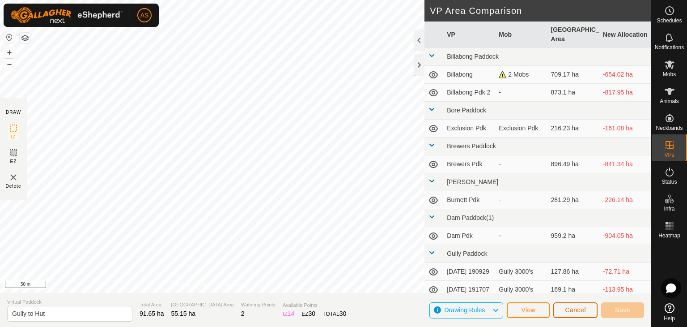
click at [582, 306] on span "Cancel" at bounding box center [575, 309] width 21 height 7
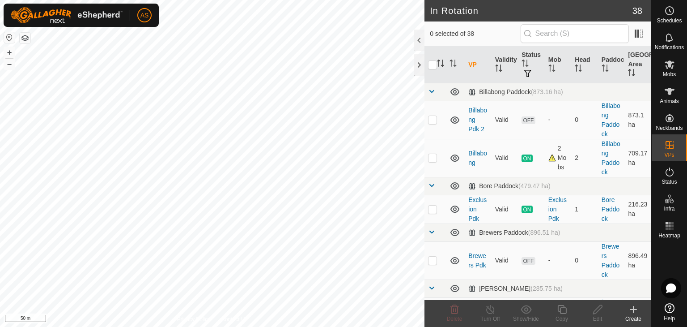
checkbox input "true"
checkbox input "false"
checkbox input "true"
checkbox input "false"
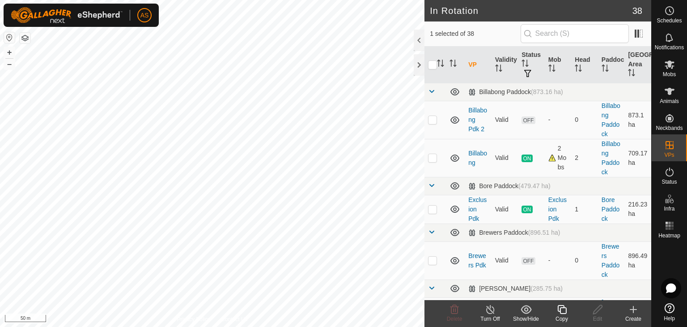
checkbox input "false"
checkbox input "true"
click at [596, 310] on icon at bounding box center [597, 309] width 11 height 11
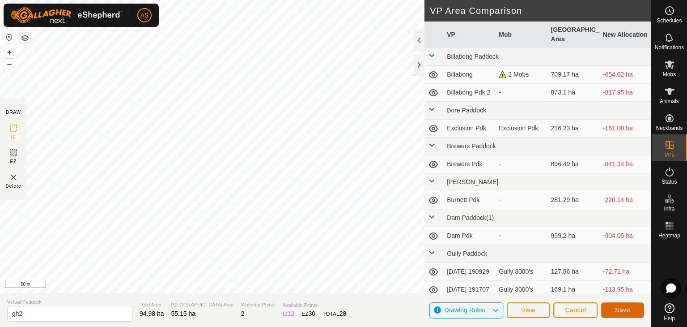
click at [623, 313] on button "Save" at bounding box center [622, 310] width 43 height 16
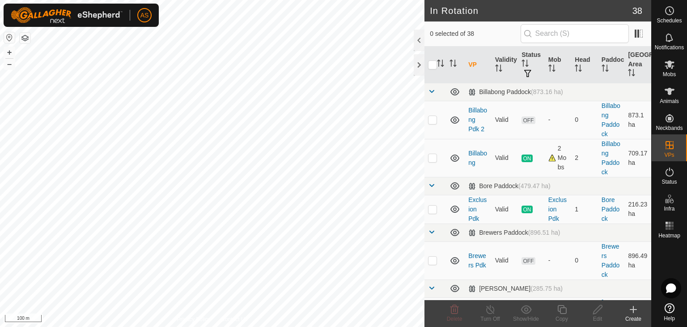
checkbox input "true"
checkbox input "false"
checkbox input "true"
checkbox input "false"
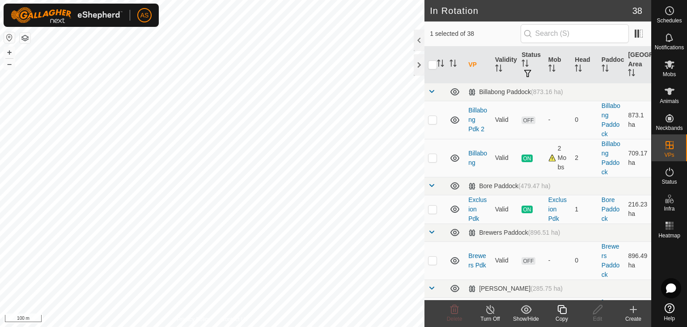
checkbox input "false"
checkbox input "true"
click at [596, 309] on icon at bounding box center [597, 309] width 9 height 9
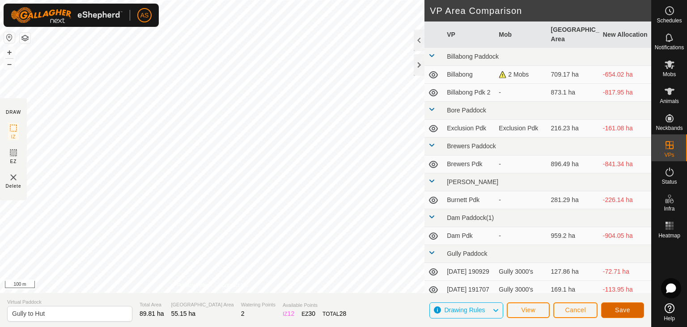
click at [616, 307] on span "Save" at bounding box center [622, 309] width 15 height 7
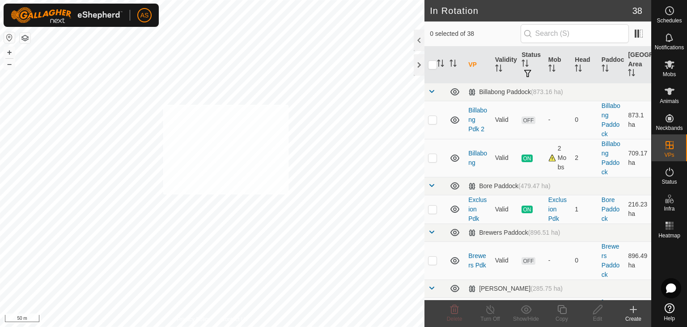
checkbox input "true"
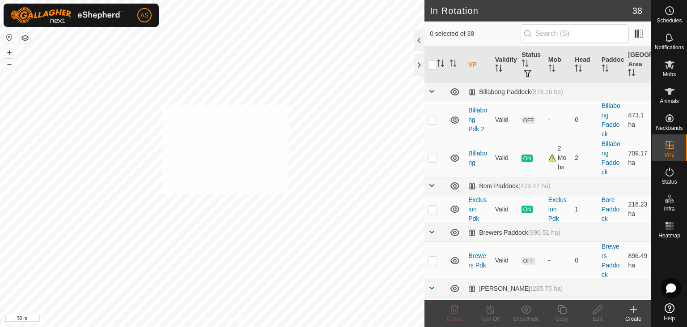
checkbox input "true"
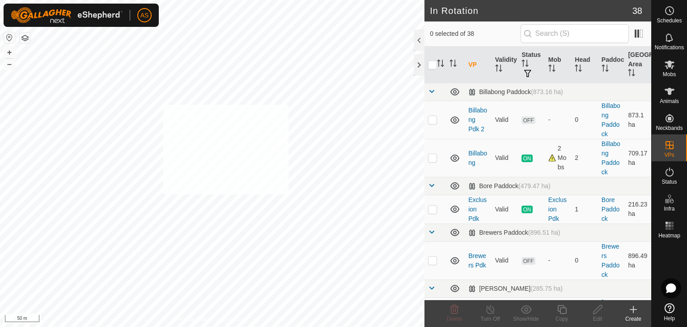
checkbox input "true"
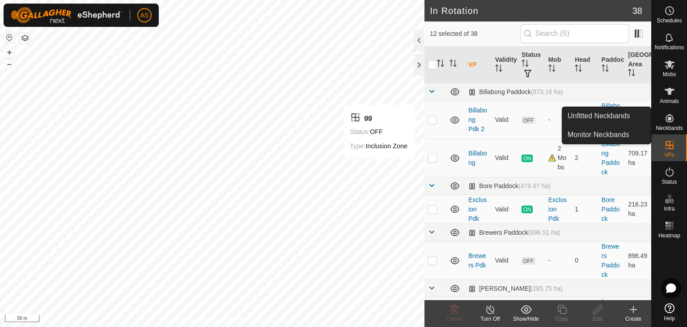
drag, startPoint x: 668, startPoint y: 111, endPoint x: 663, endPoint y: 130, distance: 19.9
click at [670, 119] on icon at bounding box center [669, 118] width 11 height 11
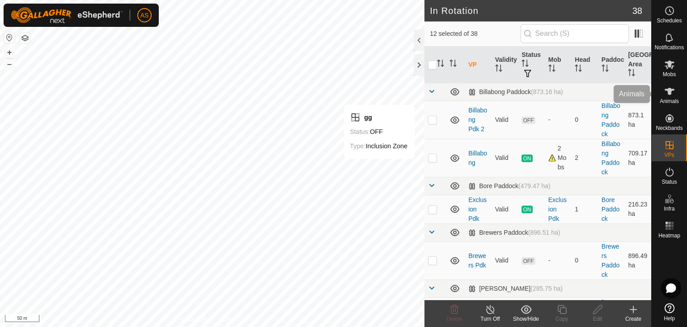
click at [669, 94] on icon at bounding box center [670, 91] width 10 height 7
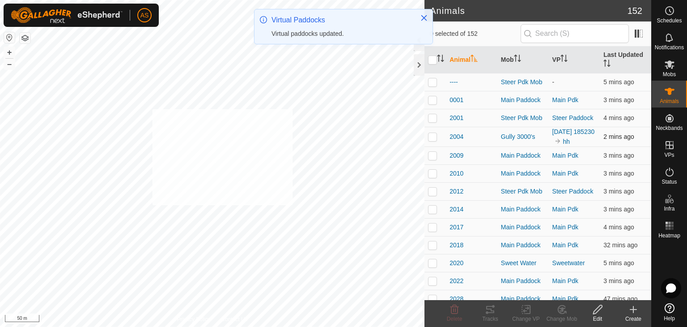
checkbox input "true"
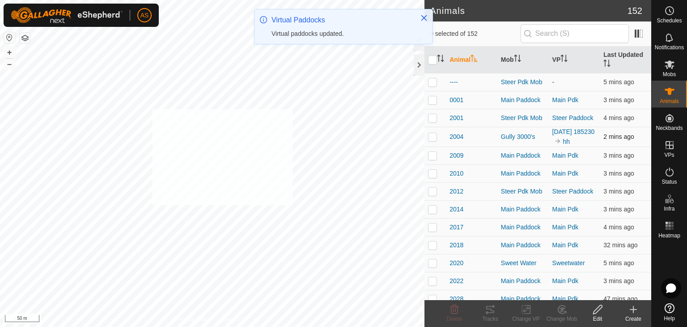
checkbox input "true"
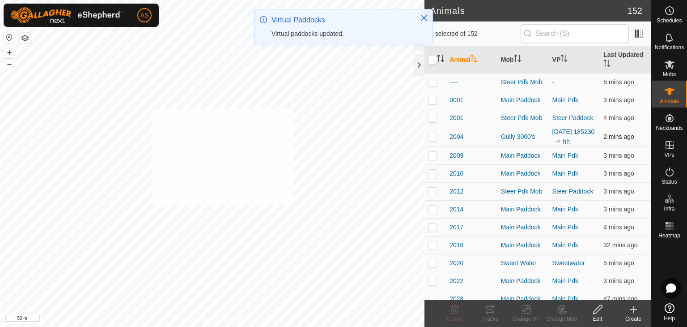
checkbox input "true"
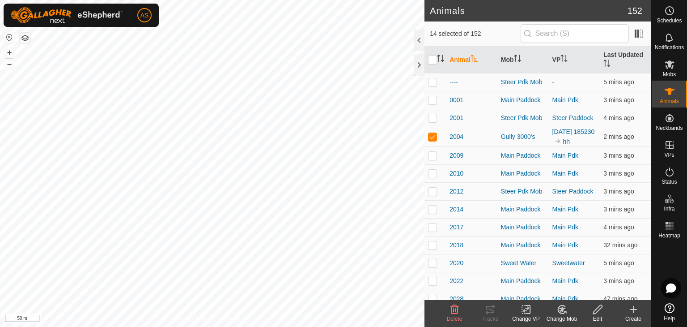
click at [531, 311] on icon at bounding box center [526, 309] width 11 height 11
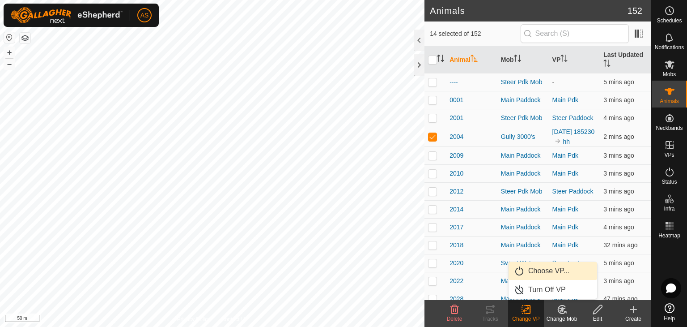
click at [537, 267] on link "Choose VP..." at bounding box center [553, 271] width 89 height 18
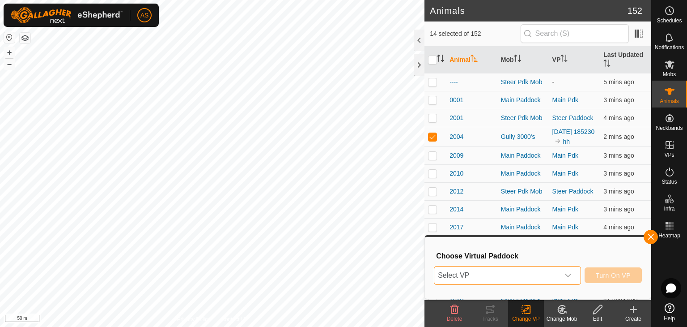
click at [515, 275] on span "Select VP" at bounding box center [496, 275] width 125 height 18
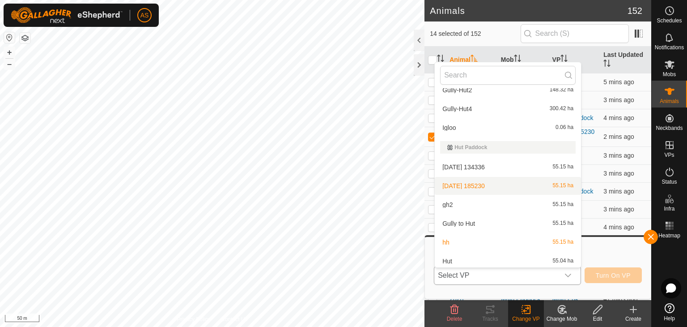
scroll to position [313, 0]
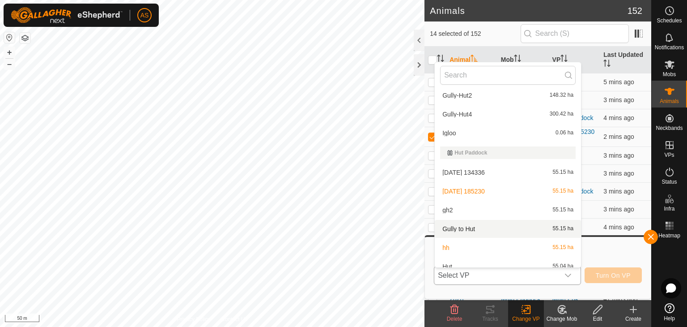
click at [459, 230] on li "Gully to Hut 55.15 ha" at bounding box center [508, 229] width 146 height 18
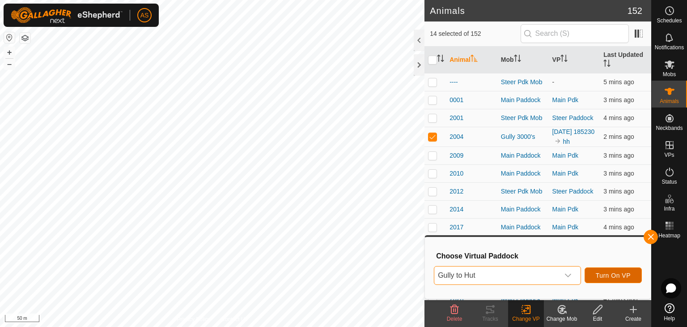
click at [603, 274] on span "Turn On VP" at bounding box center [613, 275] width 35 height 7
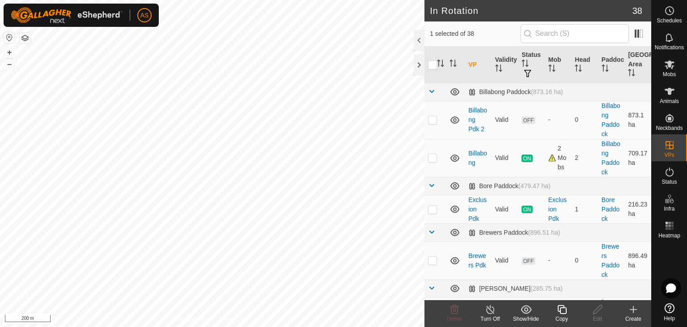
checkbox input "false"
checkbox input "true"
checkbox input "false"
checkbox input "true"
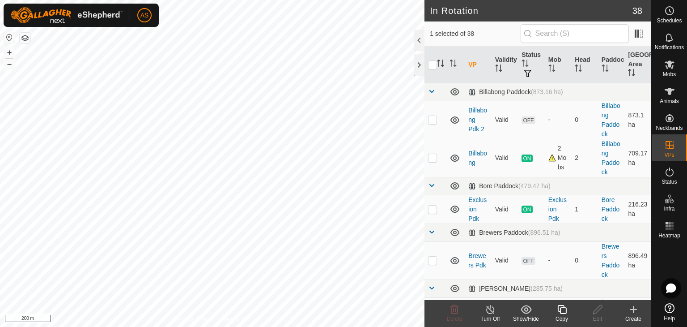
checkbox input "false"
checkbox input "true"
checkbox input "false"
checkbox input "true"
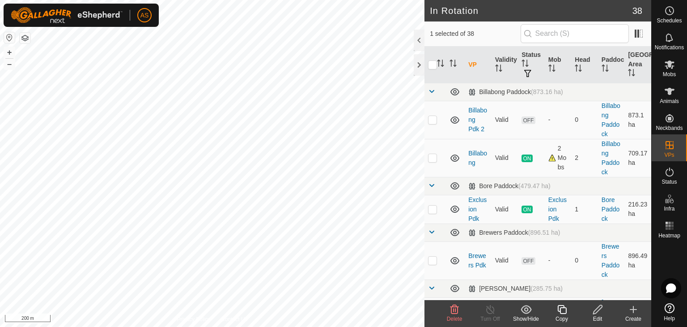
click at [595, 308] on icon at bounding box center [597, 309] width 11 height 11
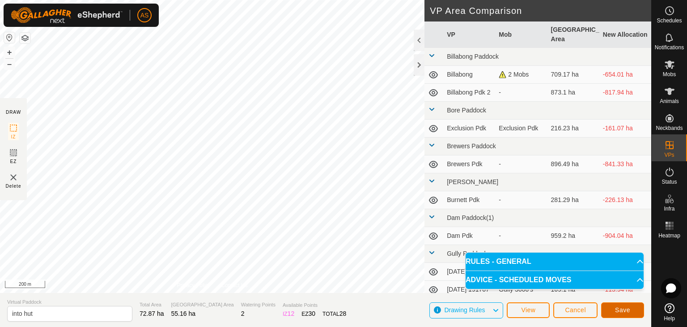
click at [617, 311] on span "Save" at bounding box center [622, 309] width 15 height 7
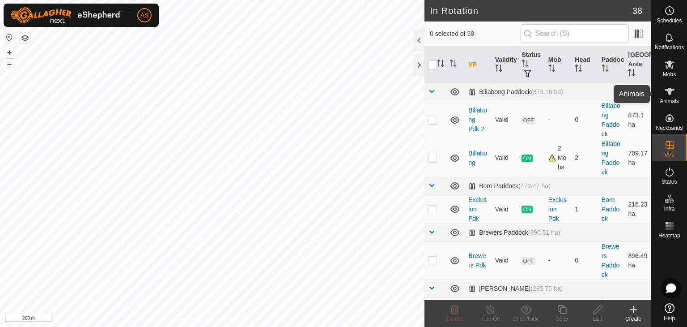
click at [669, 90] on icon at bounding box center [670, 91] width 10 height 7
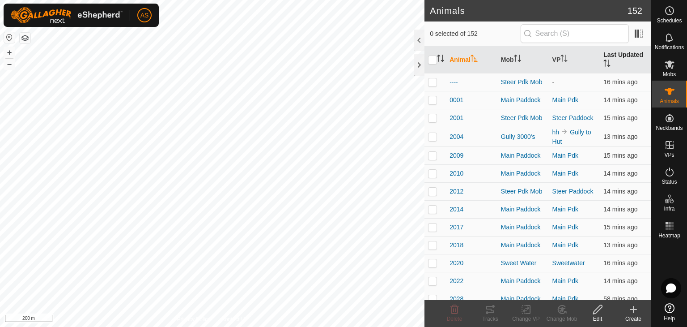
click at [605, 60] on icon "Activate to sort" at bounding box center [605, 63] width 1 height 7
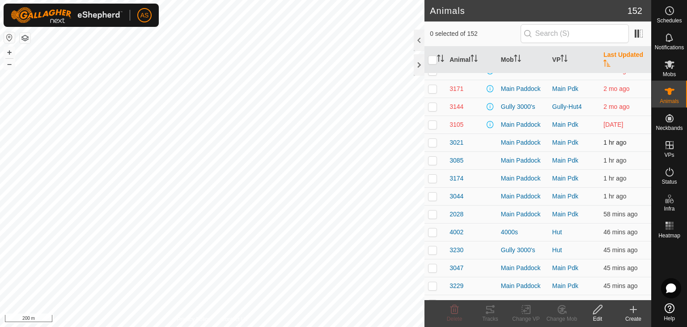
scroll to position [134, 0]
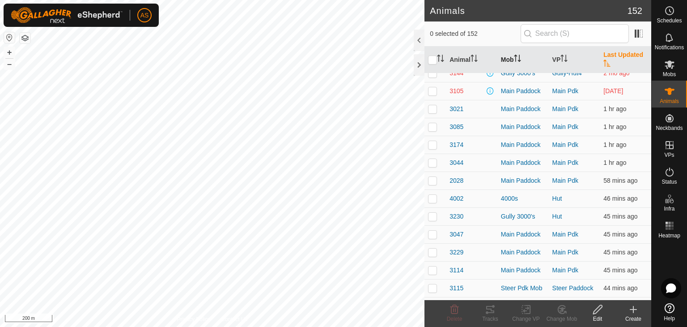
click at [504, 58] on th "Mob" at bounding box center [523, 60] width 51 height 27
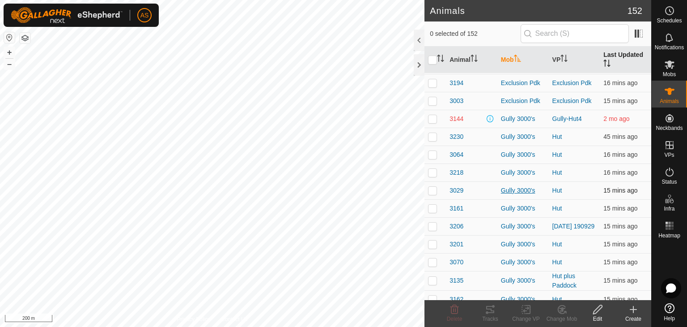
scroll to position [358, 0]
click at [435, 226] on p-checkbox at bounding box center [432, 226] width 9 height 7
checkbox input "true"
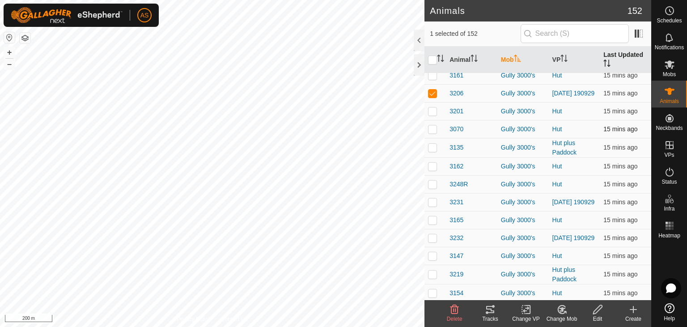
scroll to position [492, 0]
click at [433, 200] on p-checkbox at bounding box center [432, 200] width 9 height 7
checkbox input "true"
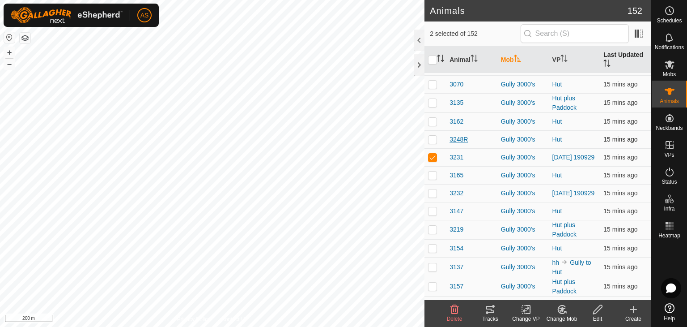
scroll to position [537, 0]
click at [430, 194] on p-checkbox at bounding box center [432, 191] width 9 height 7
checkbox input "true"
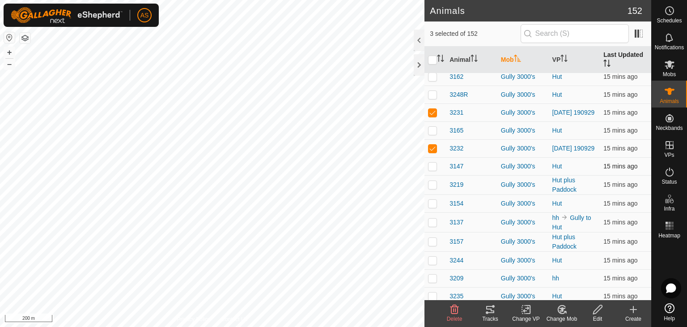
scroll to position [582, 0]
click at [431, 224] on p-checkbox at bounding box center [432, 220] width 9 height 7
click at [431, 225] on p-checkbox at bounding box center [432, 220] width 9 height 7
checkbox input "false"
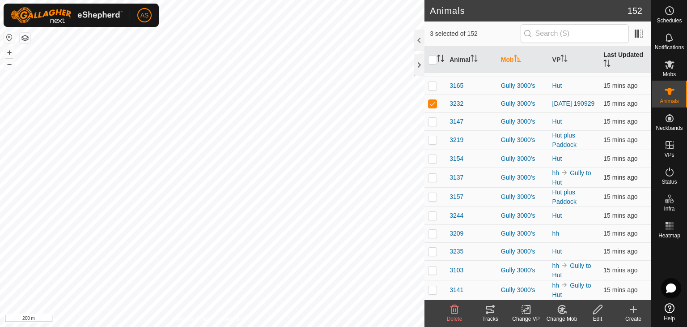
scroll to position [626, 0]
click at [431, 235] on p-checkbox at bounding box center [432, 232] width 9 height 7
checkbox input "false"
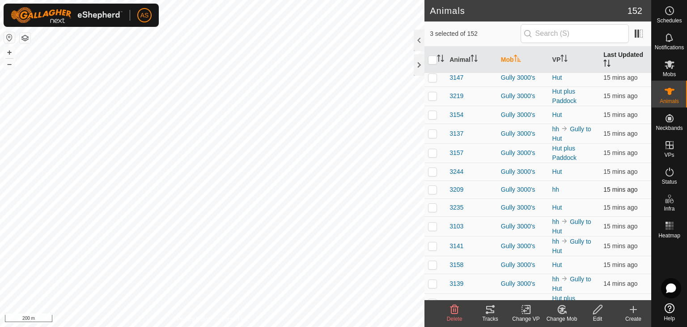
scroll to position [671, 0]
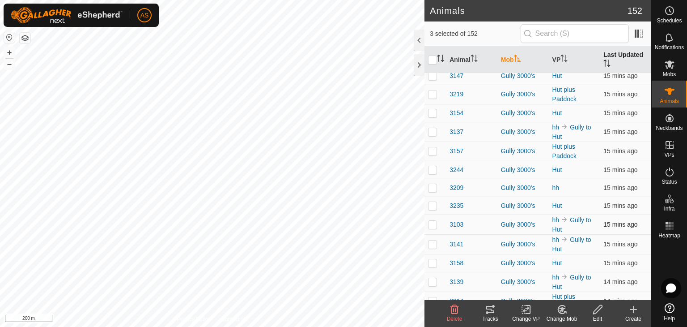
click at [431, 225] on p-checkbox at bounding box center [432, 224] width 9 height 7
click at [433, 226] on p-checkbox at bounding box center [432, 224] width 9 height 7
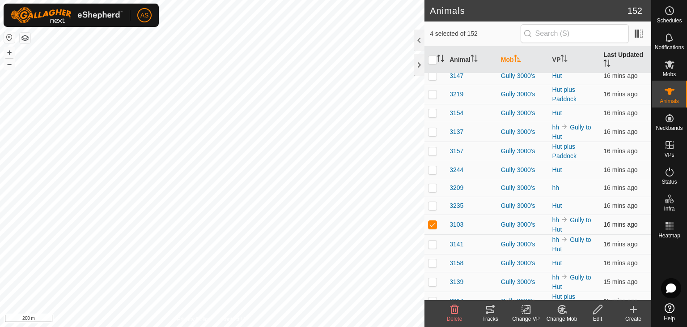
click at [433, 226] on p-checkbox at bounding box center [432, 224] width 9 height 7
checkbox input "false"
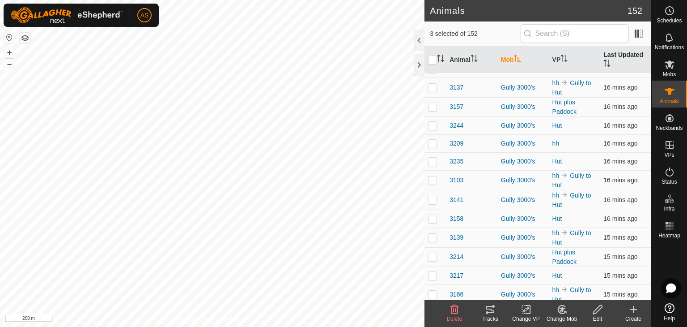
scroll to position [716, 0]
click at [431, 201] on p-checkbox at bounding box center [432, 199] width 9 height 7
checkbox input "false"
click at [434, 237] on p-checkbox at bounding box center [432, 236] width 9 height 7
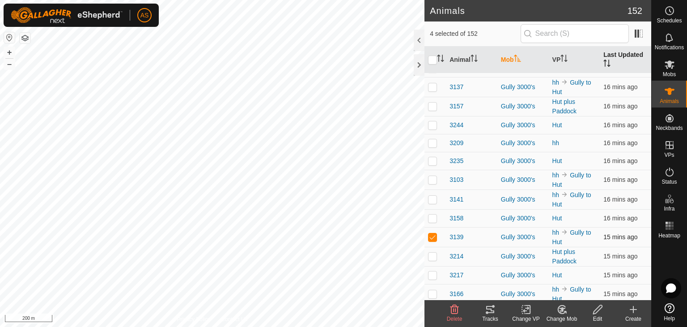
click at [434, 237] on p-checkbox at bounding box center [432, 236] width 9 height 7
checkbox input "false"
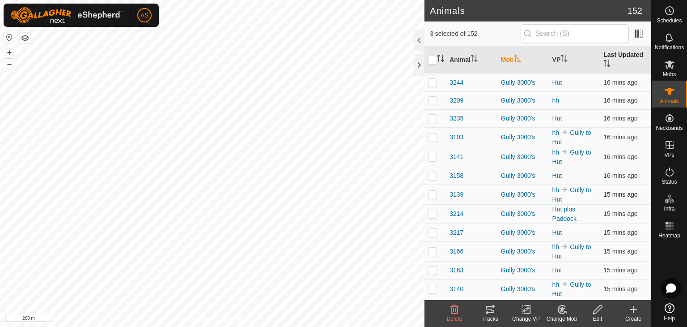
scroll to position [761, 0]
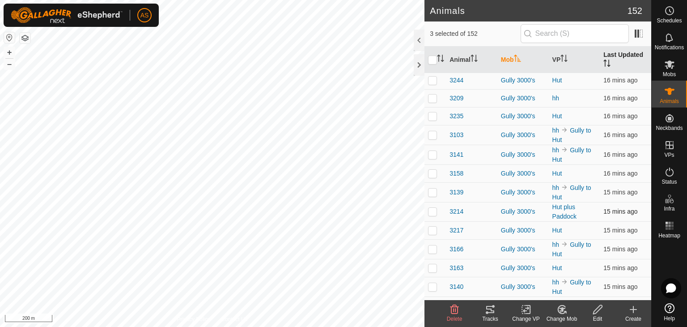
click at [435, 214] on p-checkbox at bounding box center [432, 211] width 9 height 7
checkbox input "false"
click at [434, 251] on p-checkbox at bounding box center [432, 248] width 9 height 7
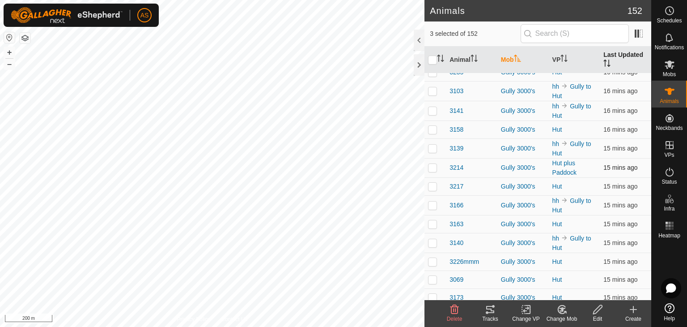
scroll to position [805, 0]
click at [433, 207] on p-checkbox at bounding box center [432, 203] width 9 height 7
checkbox input "false"
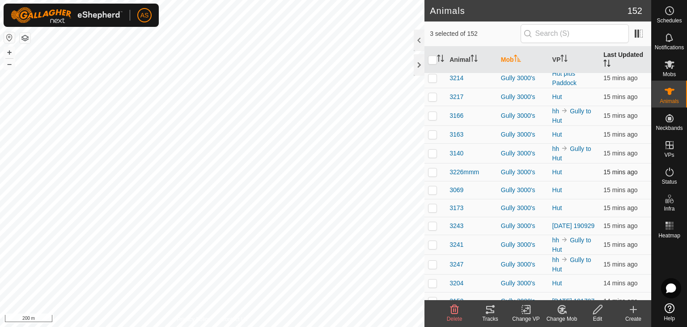
scroll to position [895, 0]
click at [432, 225] on p-checkbox at bounding box center [432, 224] width 9 height 7
checkbox input "true"
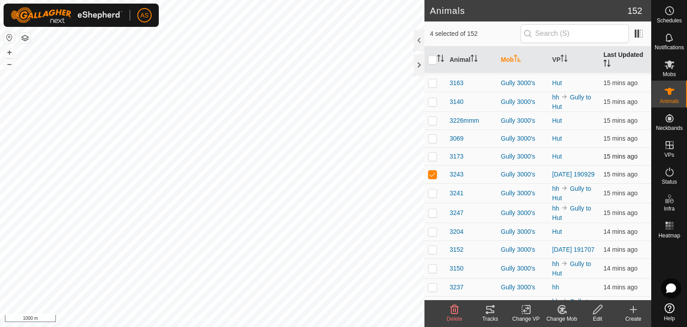
scroll to position [984, 0]
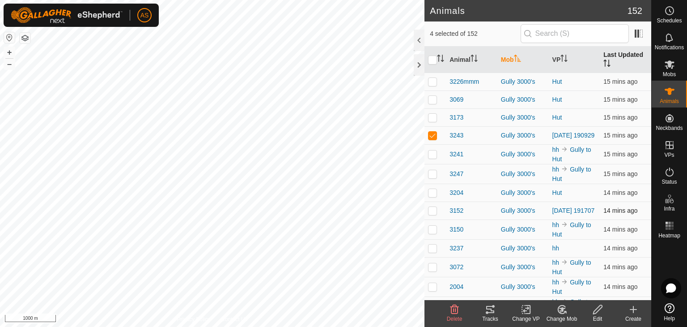
click at [433, 214] on p-checkbox at bounding box center [432, 210] width 9 height 7
checkbox input "true"
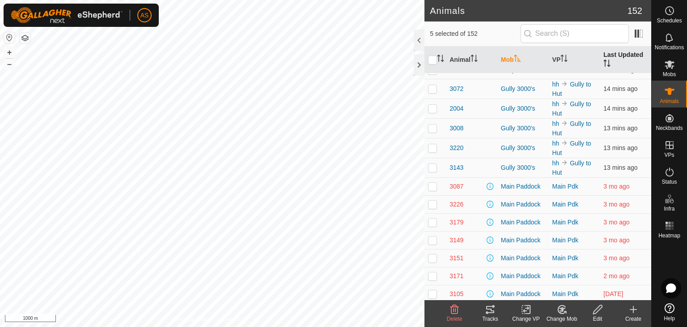
scroll to position [1163, 0]
checkbox input "false"
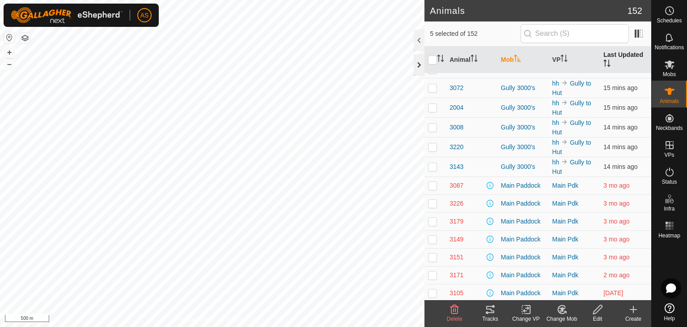
checkbox input "false"
checkbox input "true"
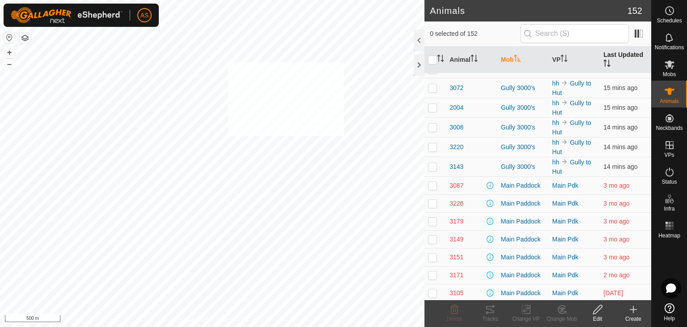
checkbox input "true"
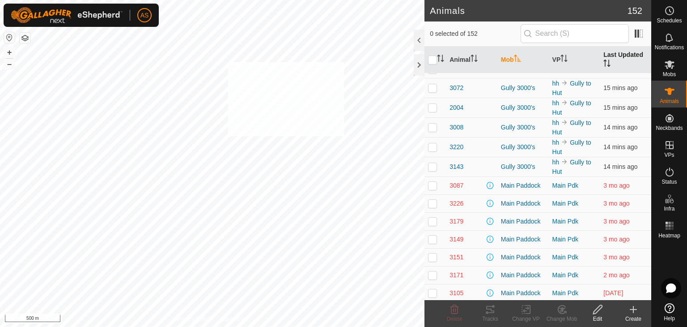
checkbox input "true"
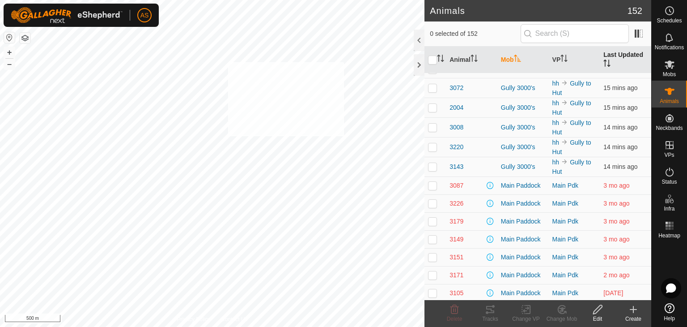
checkbox input "true"
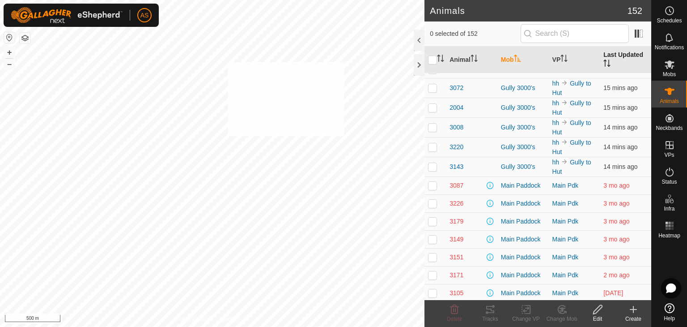
checkbox input "true"
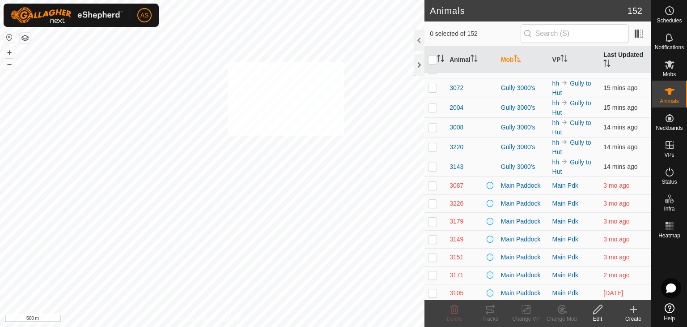
checkbox input "true"
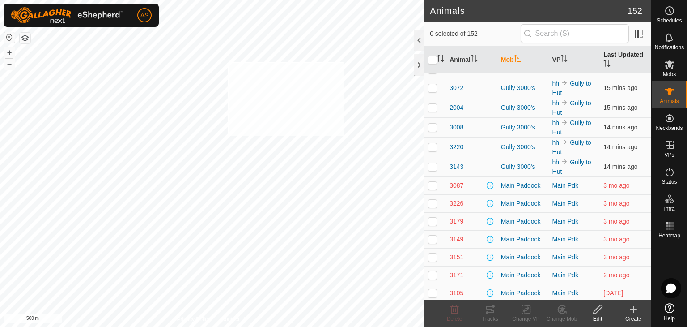
checkbox input "true"
checkbox input "false"
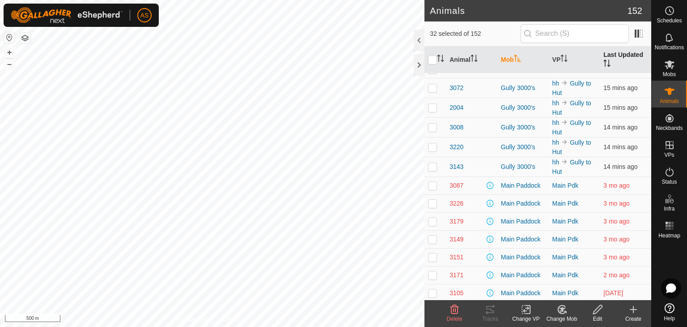
checkbox input "false"
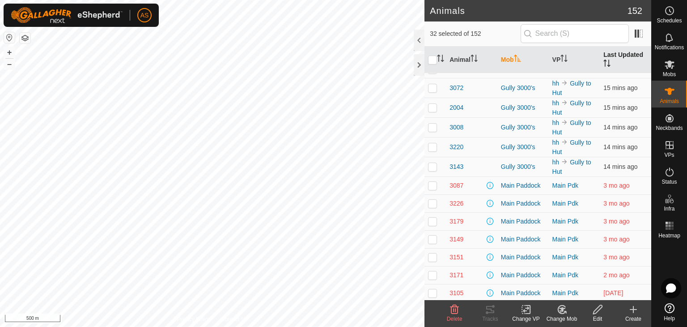
checkbox input "false"
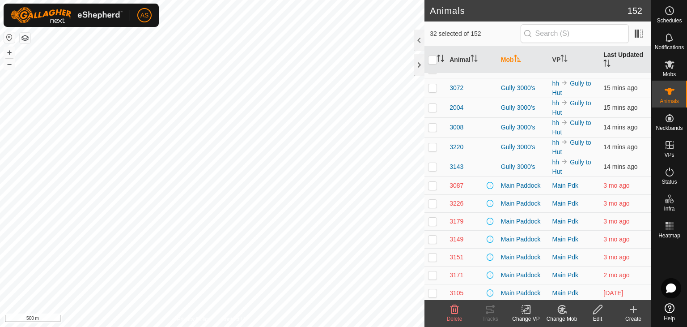
checkbox input "false"
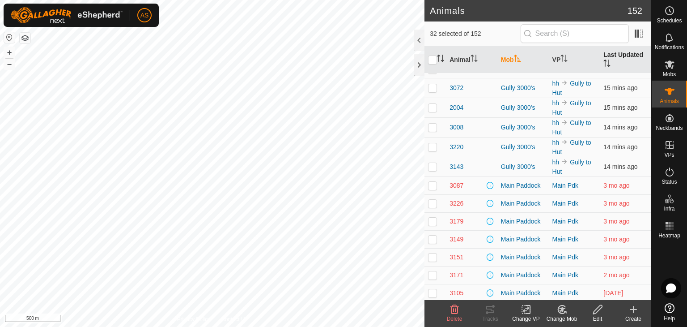
checkbox input "false"
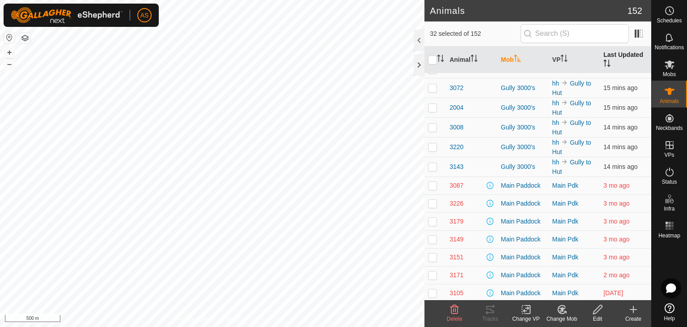
checkbox input "false"
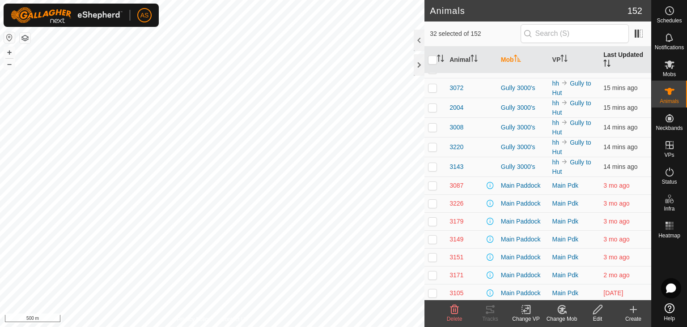
checkbox input "false"
